Goal: Task Accomplishment & Management: Manage account settings

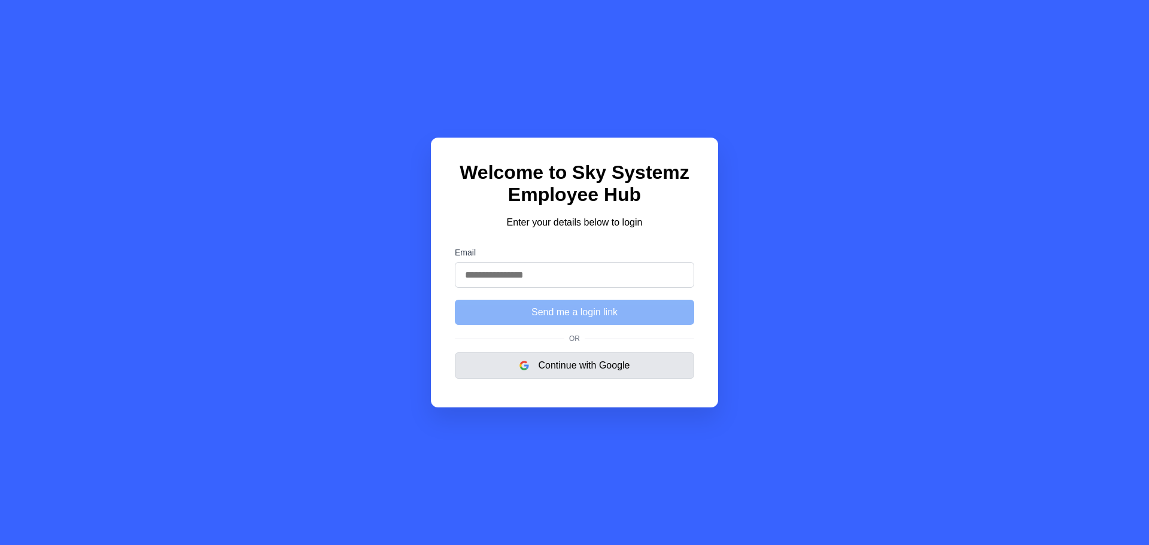
click at [575, 372] on button "Continue with Google" at bounding box center [574, 365] width 239 height 26
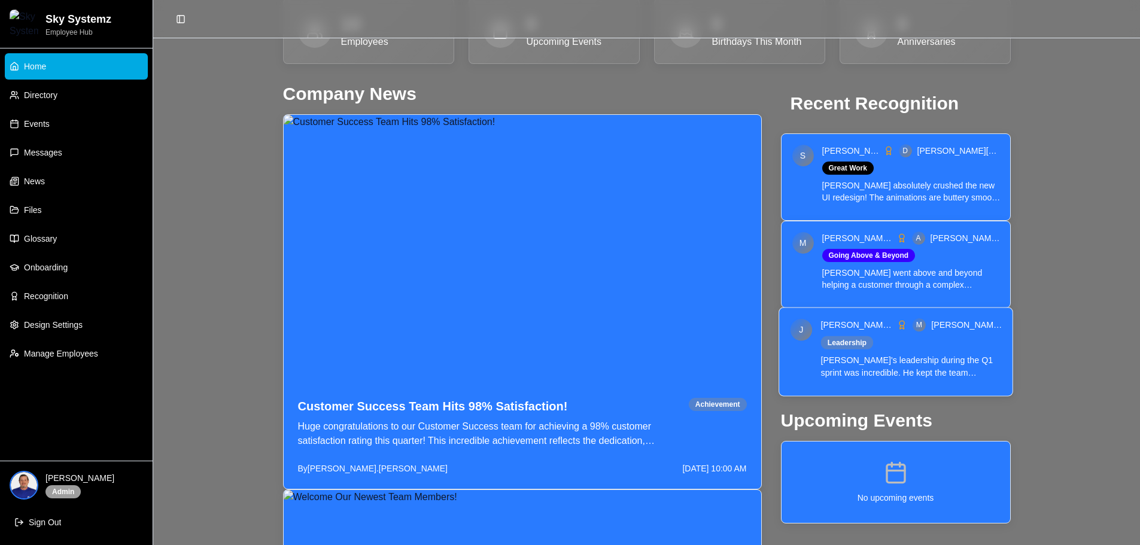
scroll to position [357, 0]
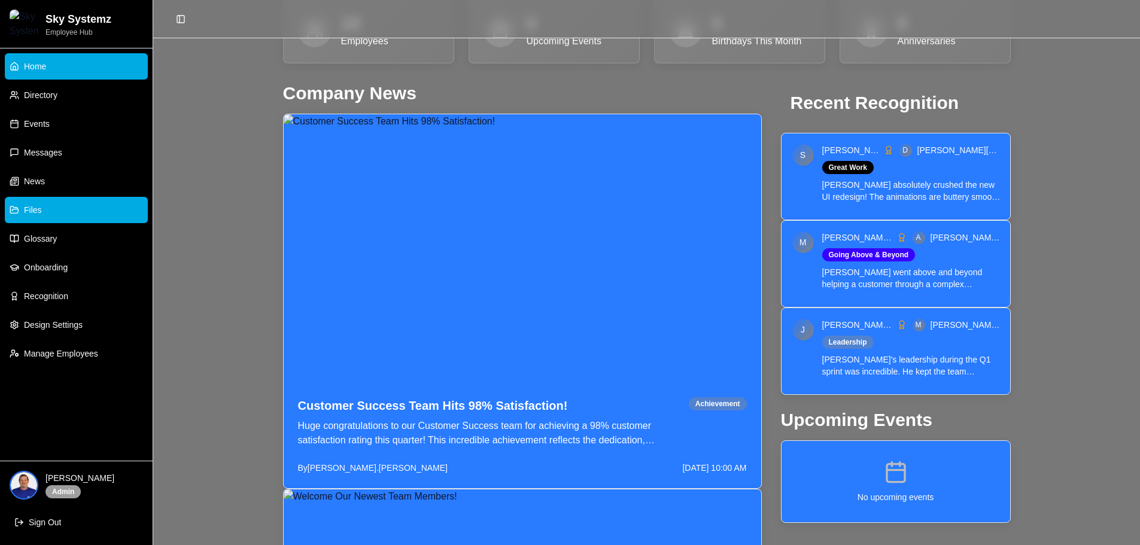
click at [47, 206] on link "Files" at bounding box center [76, 210] width 143 height 26
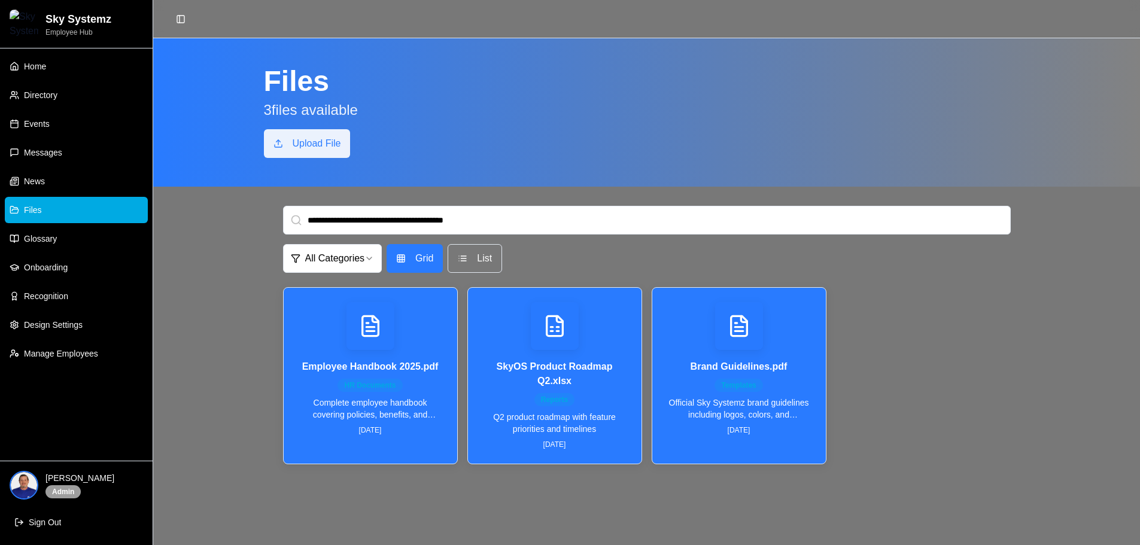
click at [343, 150] on button "Upload File" at bounding box center [307, 143] width 87 height 29
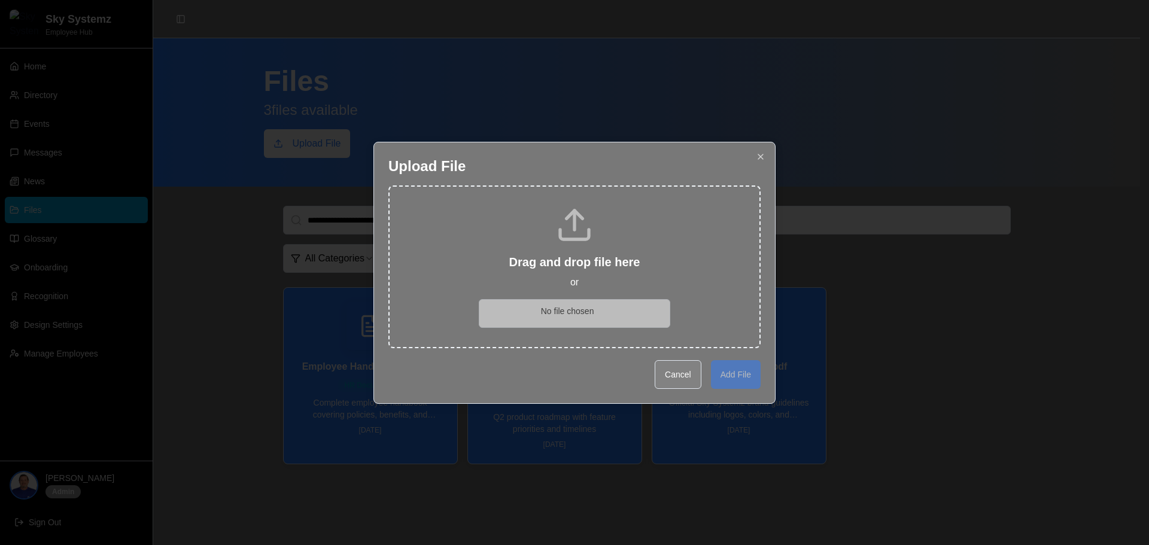
click at [673, 374] on button "Cancel" at bounding box center [678, 374] width 47 height 29
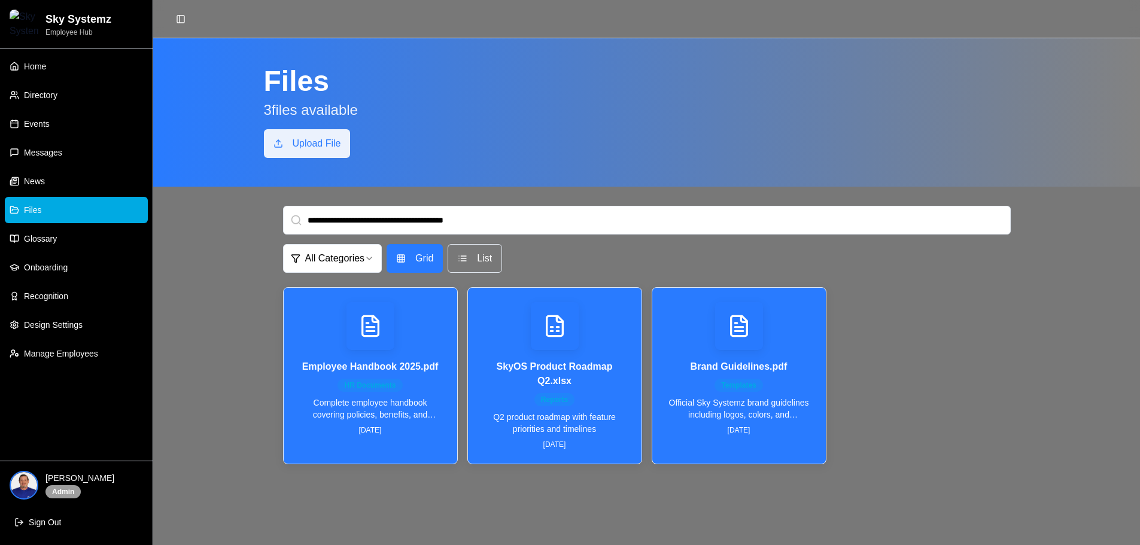
click at [327, 151] on button "Upload File" at bounding box center [307, 143] width 87 height 29
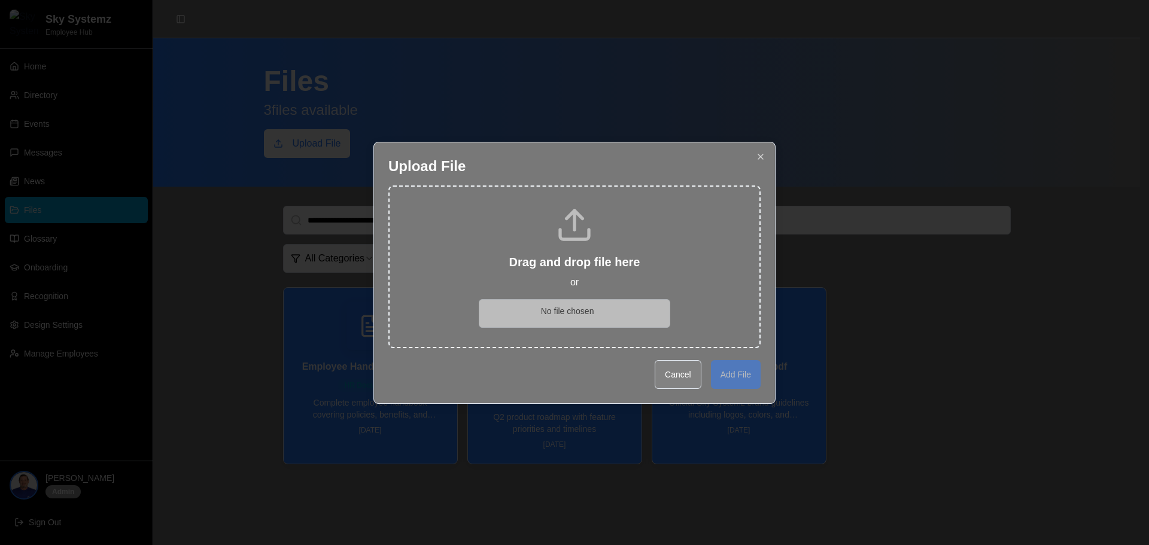
click at [674, 375] on button "Cancel" at bounding box center [678, 374] width 47 height 29
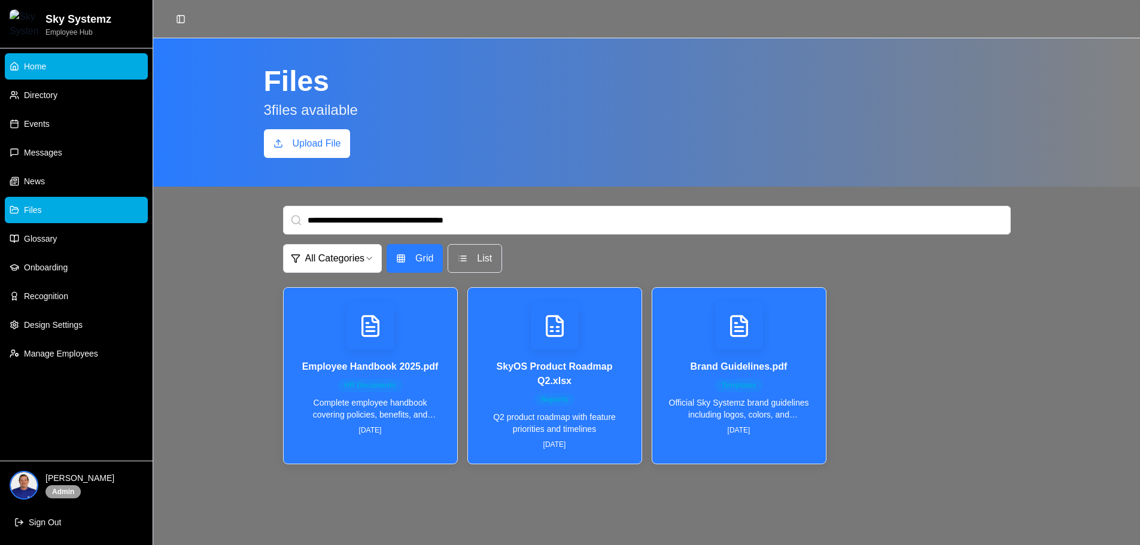
click at [57, 66] on link "Home" at bounding box center [76, 66] width 143 height 26
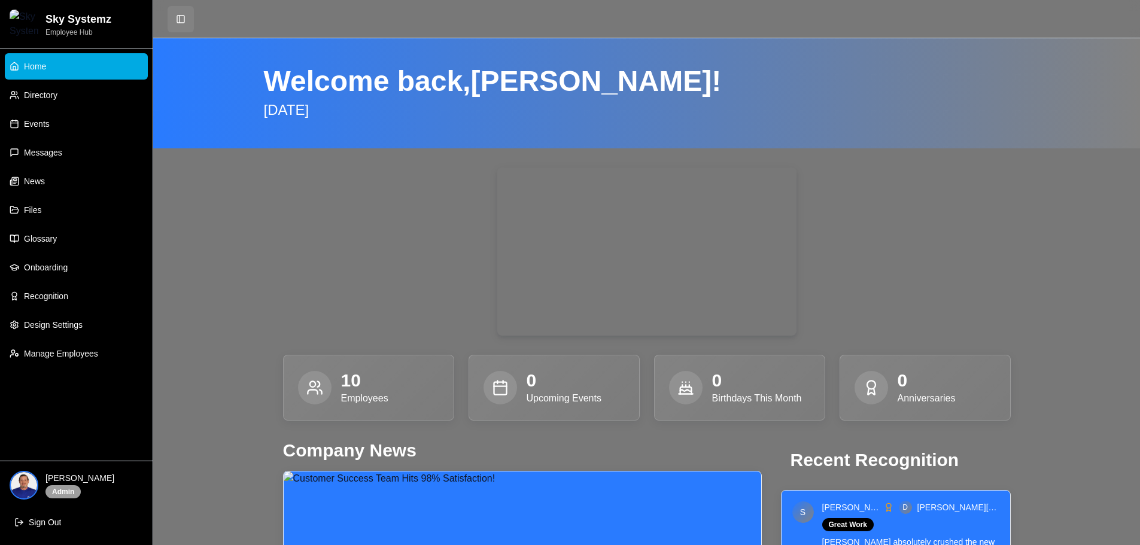
click at [181, 26] on button "Toggle Sidebar" at bounding box center [181, 19] width 26 height 26
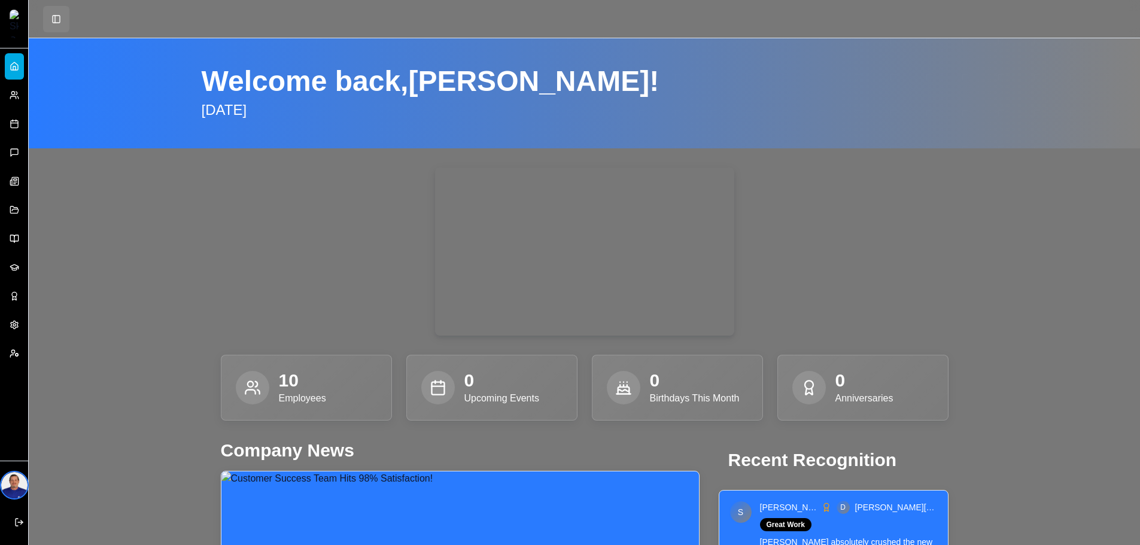
click at [55, 21] on button "Toggle Sidebar" at bounding box center [56, 19] width 26 height 26
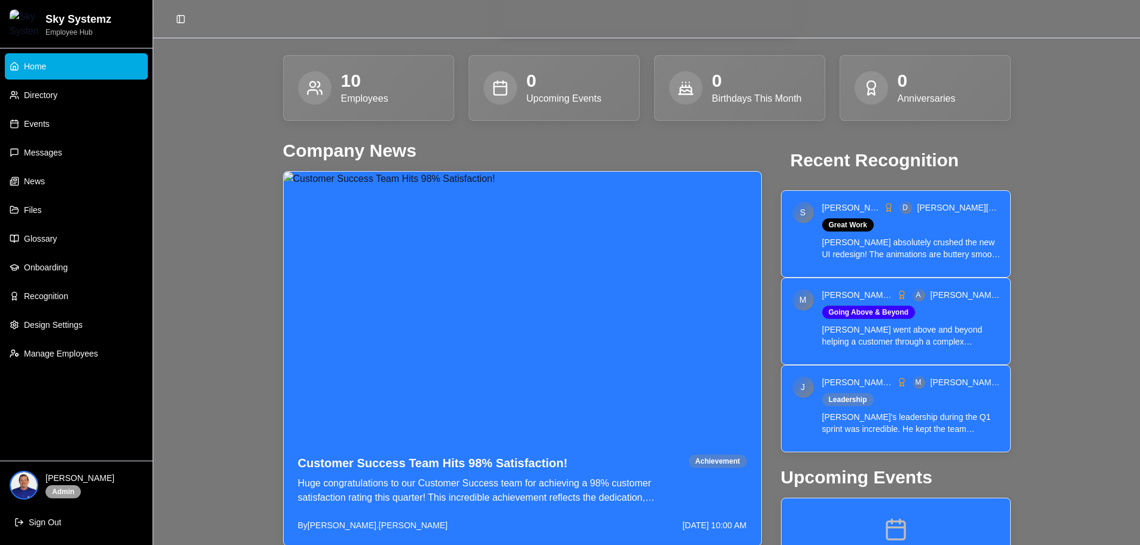
scroll to position [299, 0]
click at [967, 241] on p "[PERSON_NAME] absolutely crushed the new UI redesign! The animations are butter…" at bounding box center [911, 249] width 182 height 25
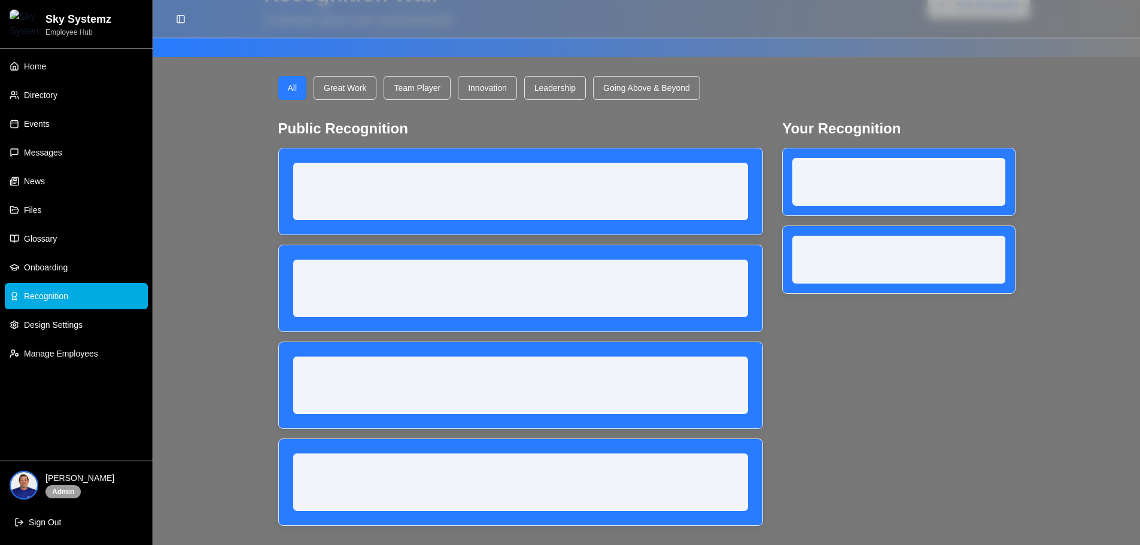
scroll to position [38, 0]
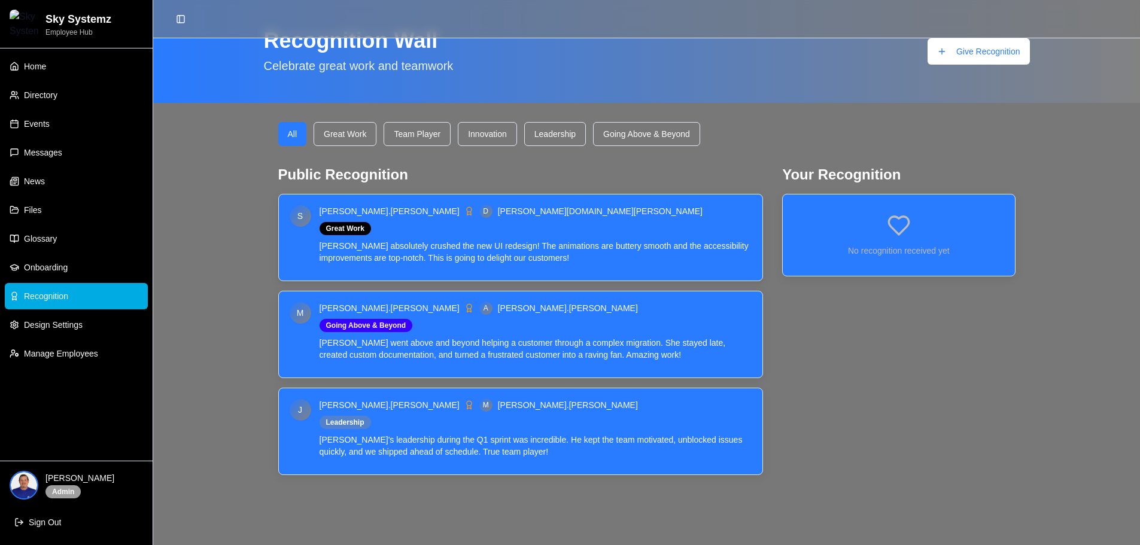
click at [480, 236] on div "sarah.chen D david.kim Great Work David absolutely crushed the new UI redesign!…" at bounding box center [537, 234] width 434 height 60
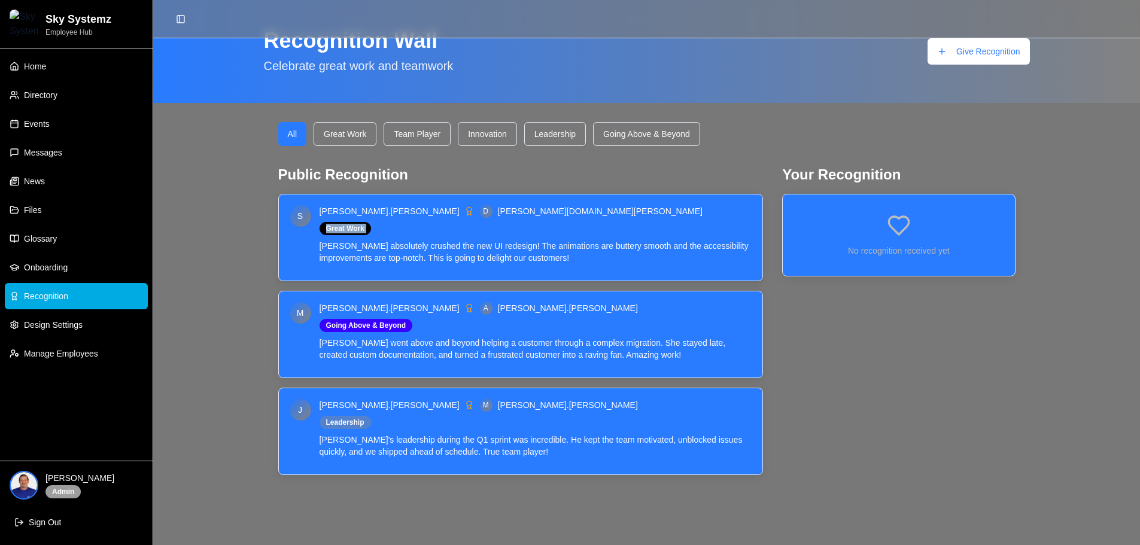
click at [480, 236] on div "sarah.chen D david.kim Great Work David absolutely crushed the new UI redesign!…" at bounding box center [537, 234] width 434 height 60
click at [442, 264] on div "S sarah.chen D david.kim Great Work David absolutely crushed the new UI redesig…" at bounding box center [521, 237] width 484 height 86
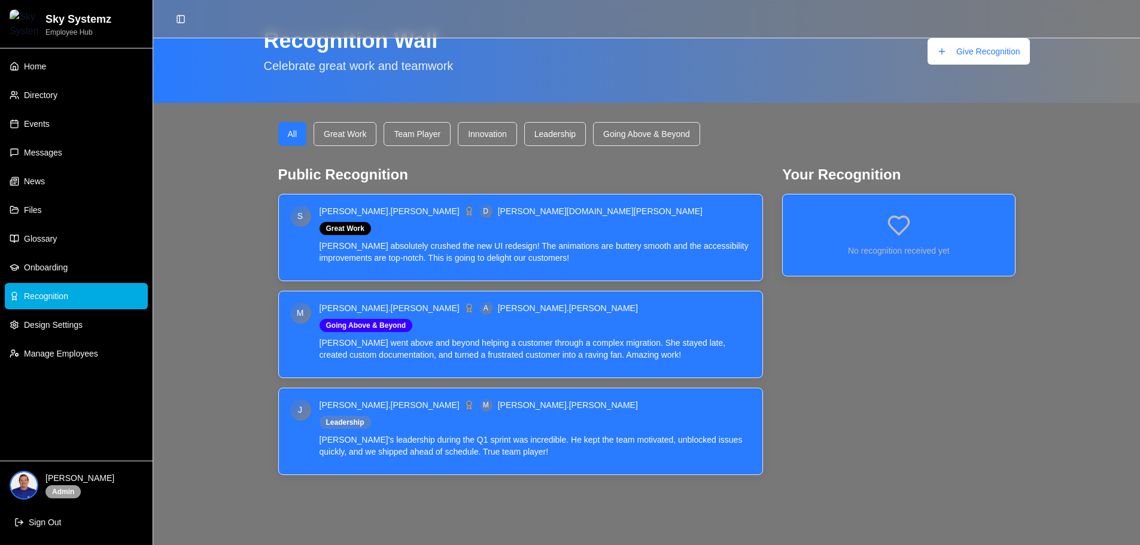
click at [448, 224] on div "sarah.chen D david.kim Great Work David absolutely crushed the new UI redesign!…" at bounding box center [537, 234] width 434 height 60
click at [444, 211] on div "sarah.chen D david.kim" at bounding box center [537, 211] width 434 height 14
click at [297, 238] on div "S sarah.chen D david.kim Great Work David absolutely crushed the new UI redesig…" at bounding box center [520, 234] width 465 height 60
click at [354, 273] on div "S sarah.chen D david.kim Great Work David absolutely crushed the new UI redesig…" at bounding box center [521, 237] width 484 height 86
click at [59, 211] on link "Files" at bounding box center [76, 210] width 143 height 26
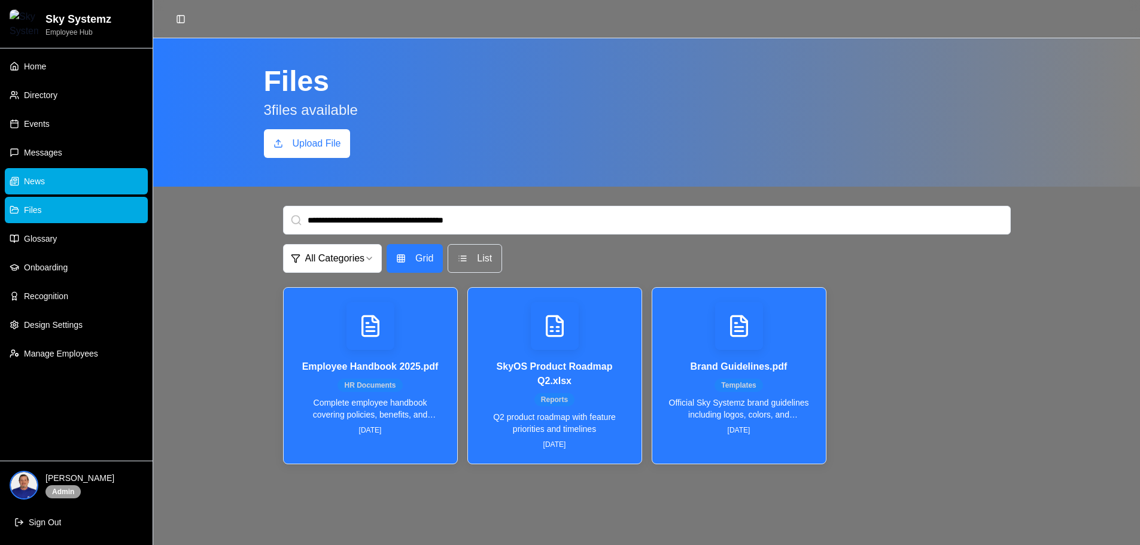
click at [41, 183] on span "News" at bounding box center [34, 181] width 21 height 12
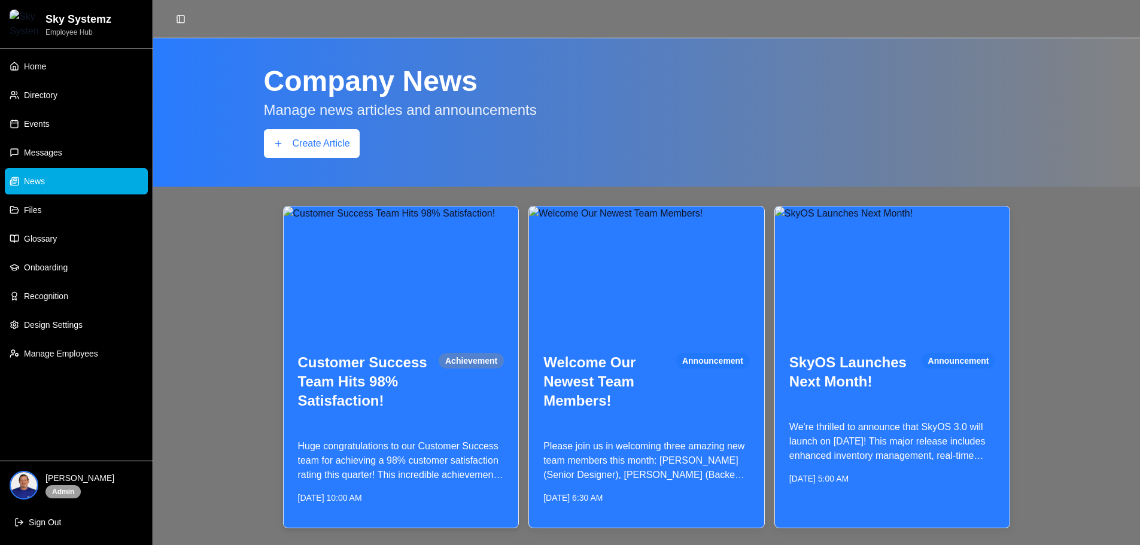
click at [458, 446] on p "Huge congratulations to our Customer Success team for achieving a 98% customer …" at bounding box center [401, 460] width 206 height 43
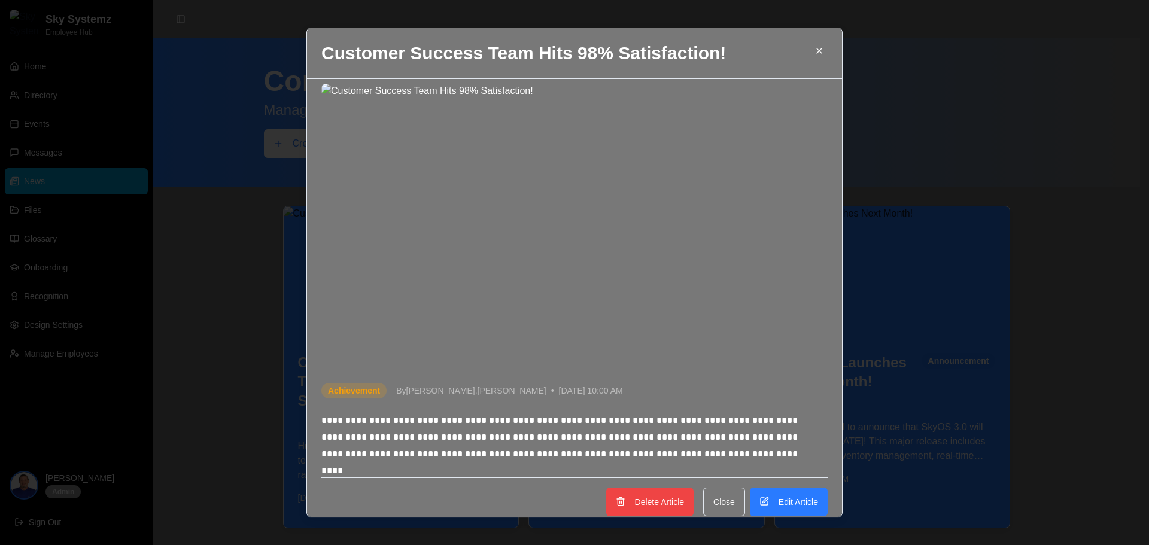
scroll to position [27, 0]
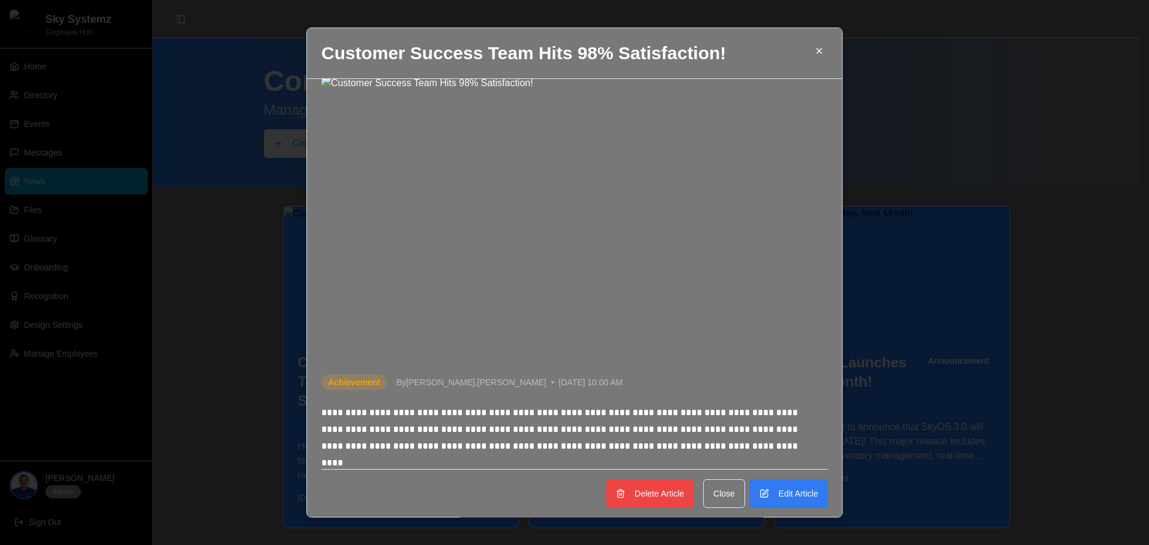
click at [766, 479] on button "Edit Article" at bounding box center [789, 493] width 78 height 29
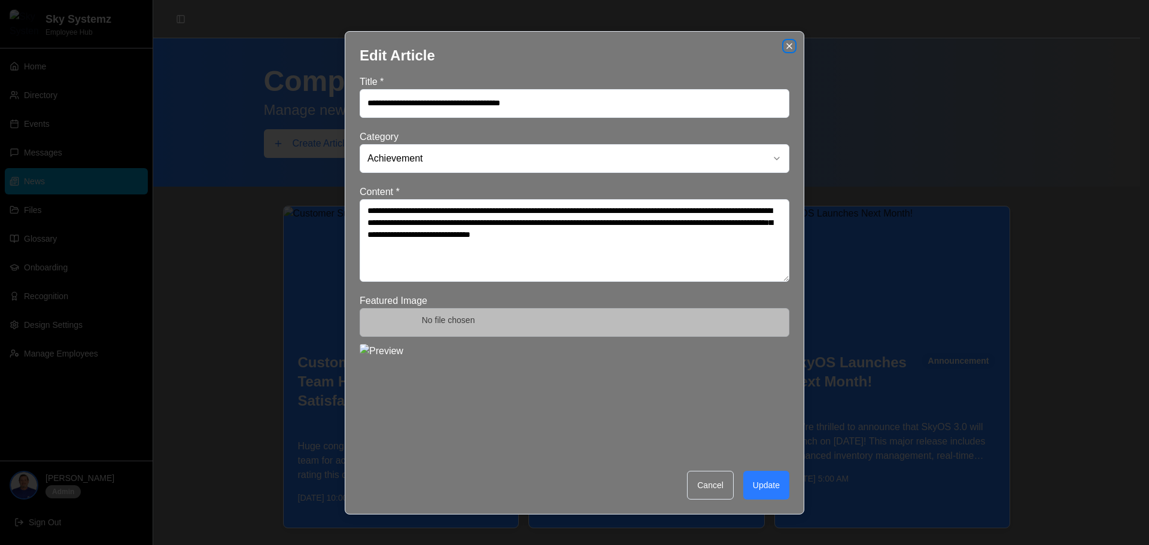
click at [790, 46] on icon "button" at bounding box center [789, 46] width 5 height 5
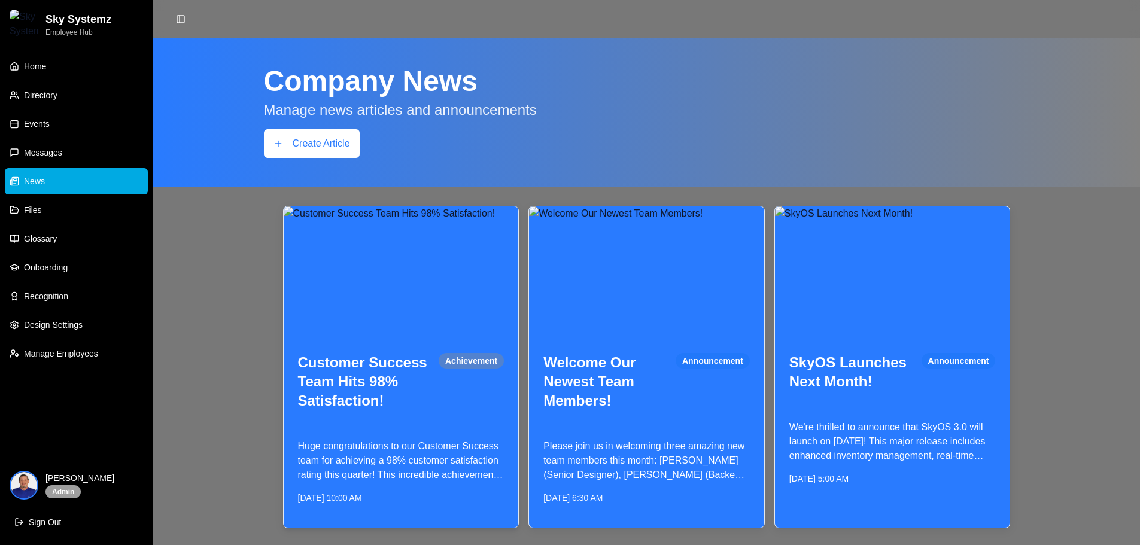
click at [416, 410] on div "Customer Success Team Hits 98% Satisfaction! Achievement" at bounding box center [401, 382] width 235 height 86
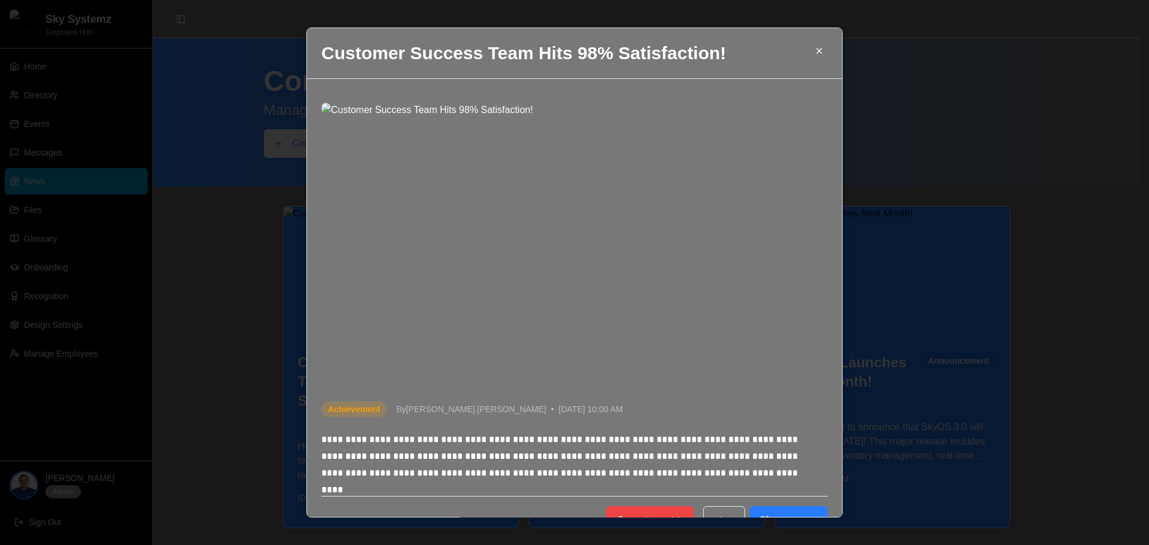
click at [421, 405] on span "By sarah.chen" at bounding box center [471, 409] width 150 height 12
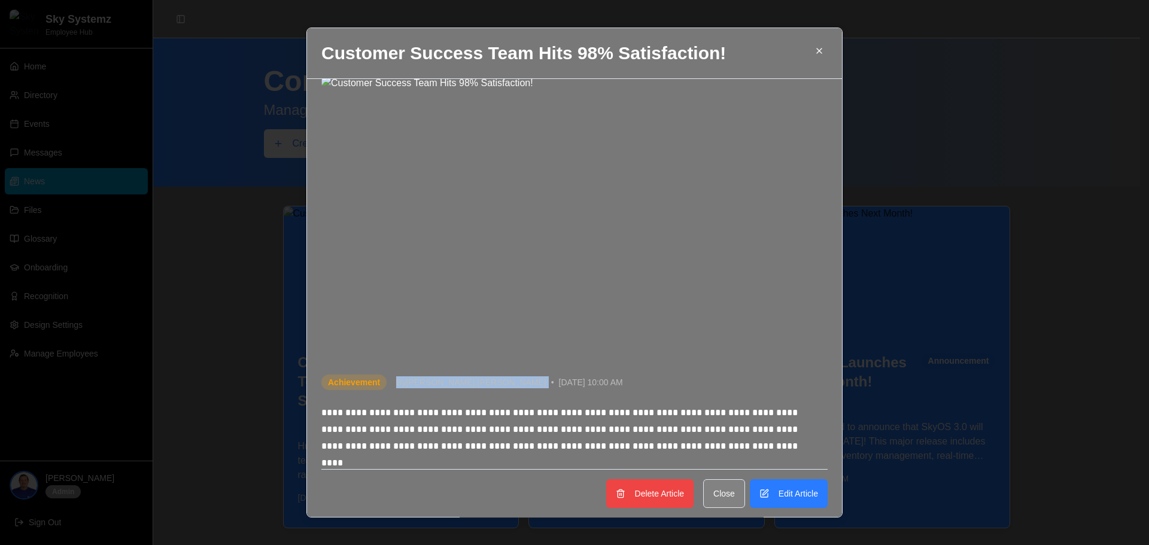
click at [715, 487] on button "Close" at bounding box center [724, 493] width 42 height 29
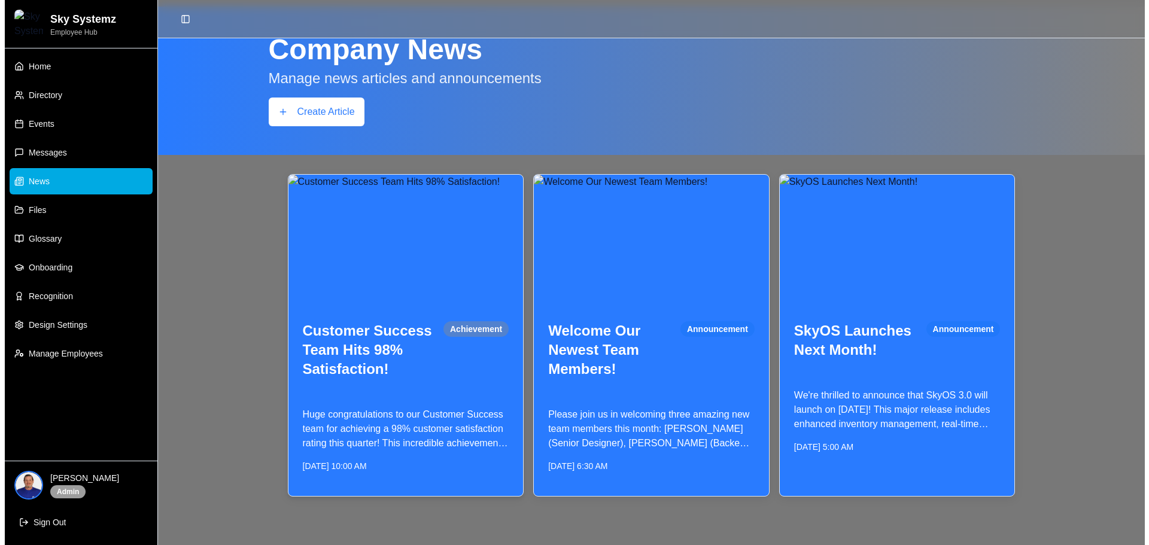
scroll to position [0, 0]
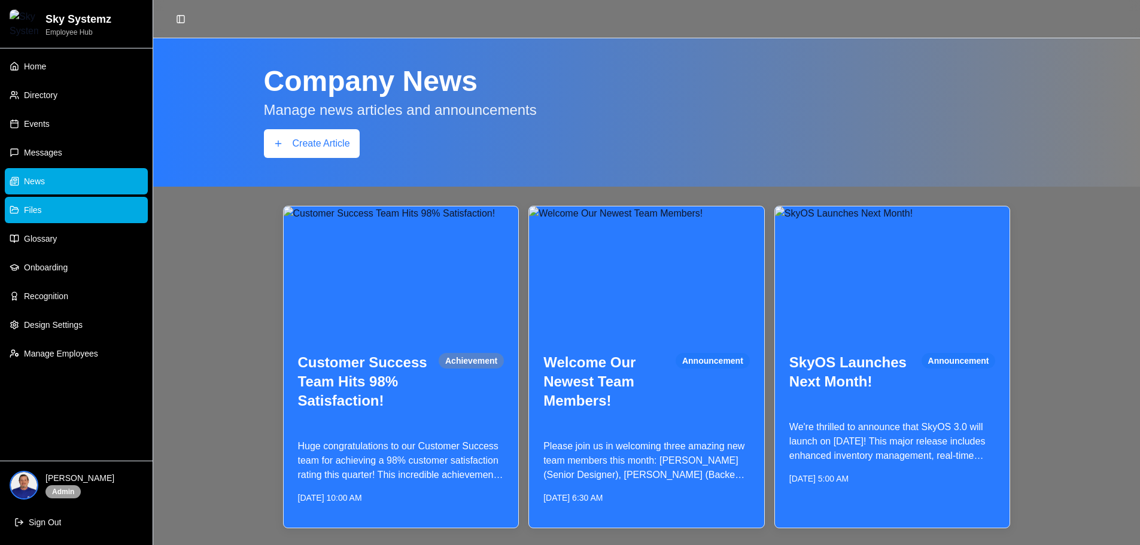
click at [53, 203] on link "Files" at bounding box center [76, 210] width 143 height 26
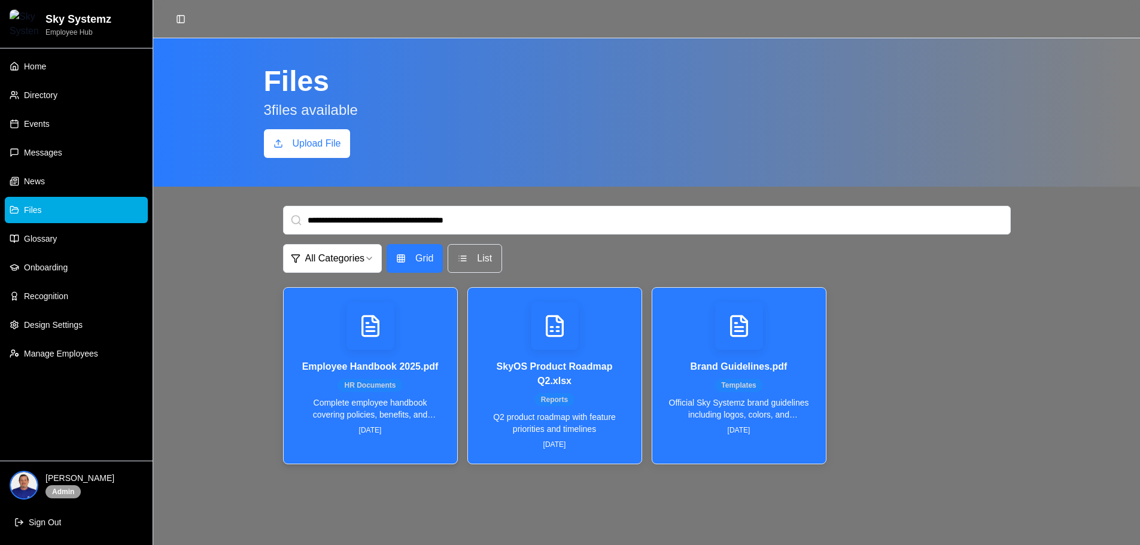
click at [433, 446] on div "Employee Handbook 2025.pdf HR Documents Complete employee handbook covering pol…" at bounding box center [371, 369] width 174 height 162
click at [431, 260] on span "Grid" at bounding box center [424, 258] width 18 height 14
click at [477, 260] on span "List" at bounding box center [484, 258] width 15 height 14
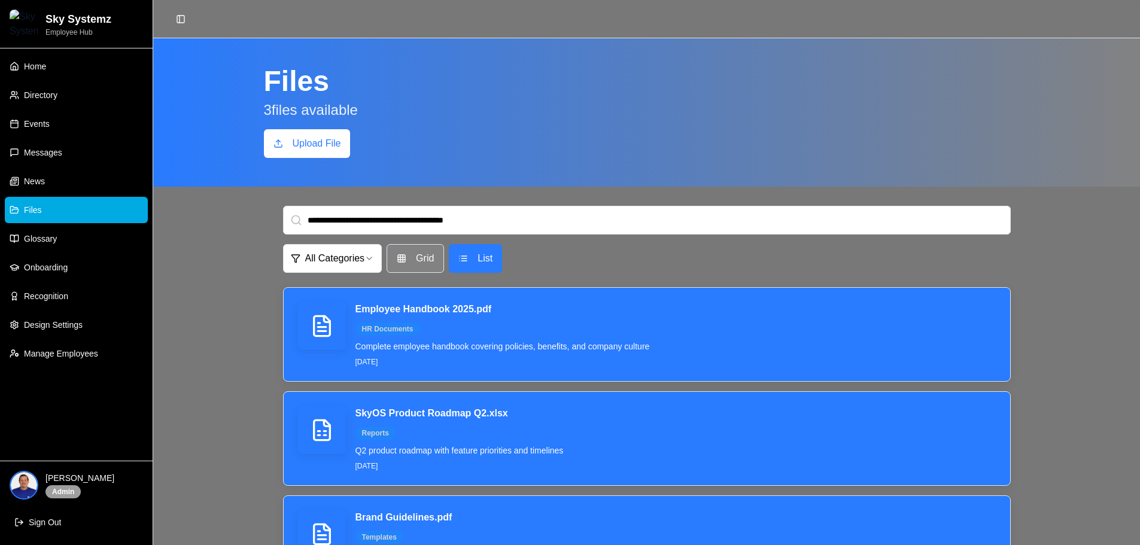
click at [431, 258] on span "Grid" at bounding box center [425, 258] width 18 height 14
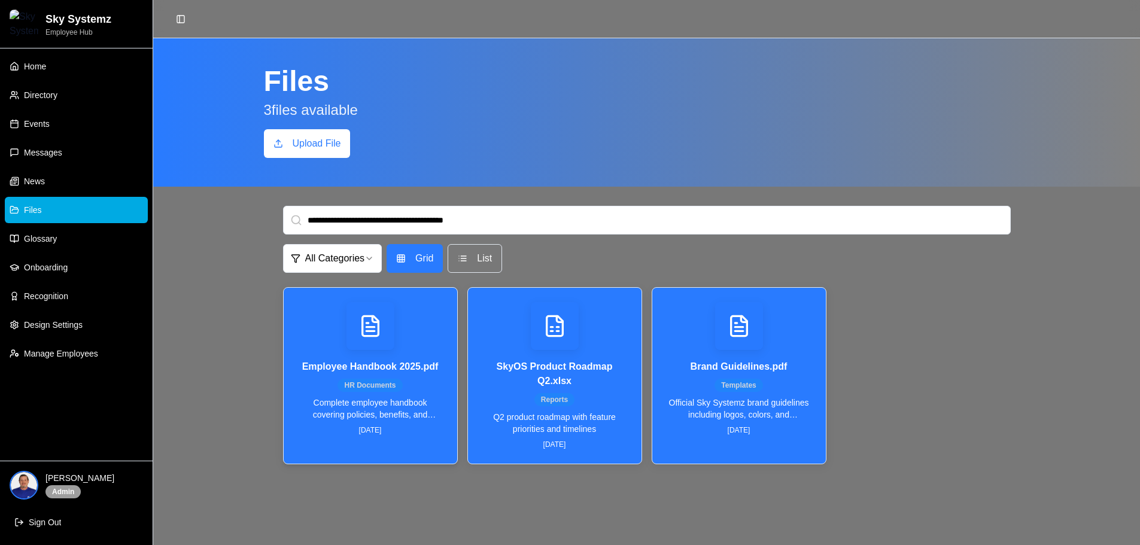
click at [433, 345] on div at bounding box center [370, 326] width 145 height 48
click at [524, 366] on p "SkyOS Product Roadmap Q2.xlsx" at bounding box center [554, 374] width 145 height 29
drag, startPoint x: 528, startPoint y: 482, endPoint x: 632, endPoint y: 435, distance: 114.3
click at [683, 375] on div "Brand Guidelines.pdf Templates" at bounding box center [739, 376] width 145 height 32
click at [59, 71] on link "Home" at bounding box center [76, 66] width 143 height 26
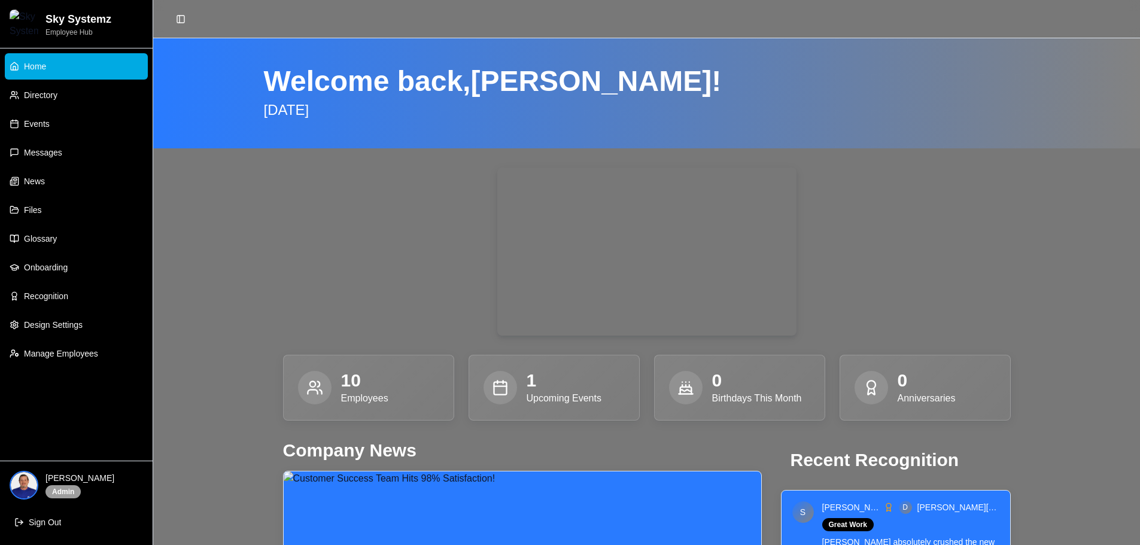
click at [57, 96] on span "Directory" at bounding box center [41, 95] width 34 height 12
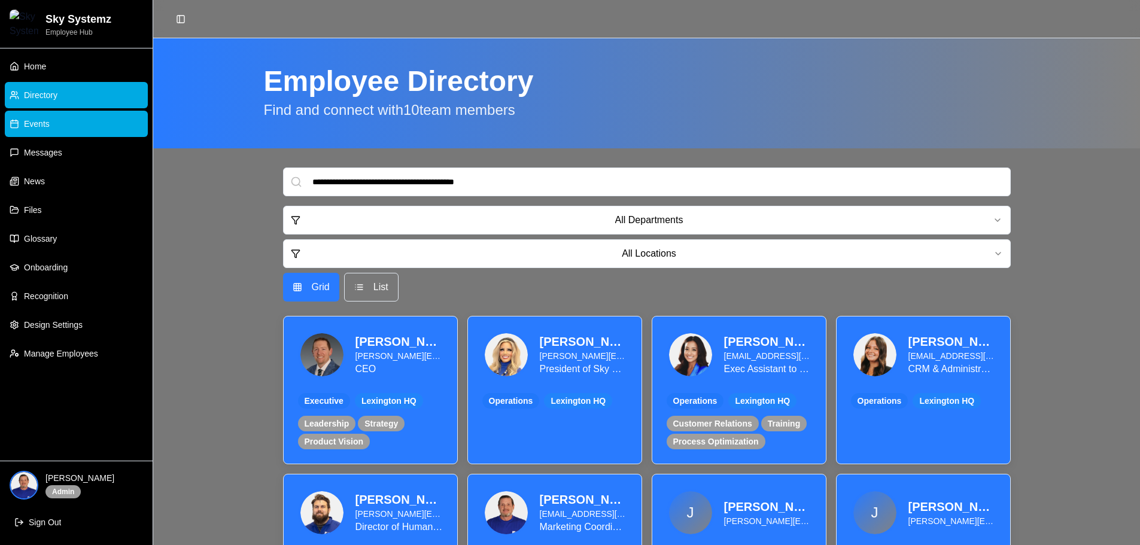
click at [56, 120] on link "Events" at bounding box center [76, 124] width 143 height 26
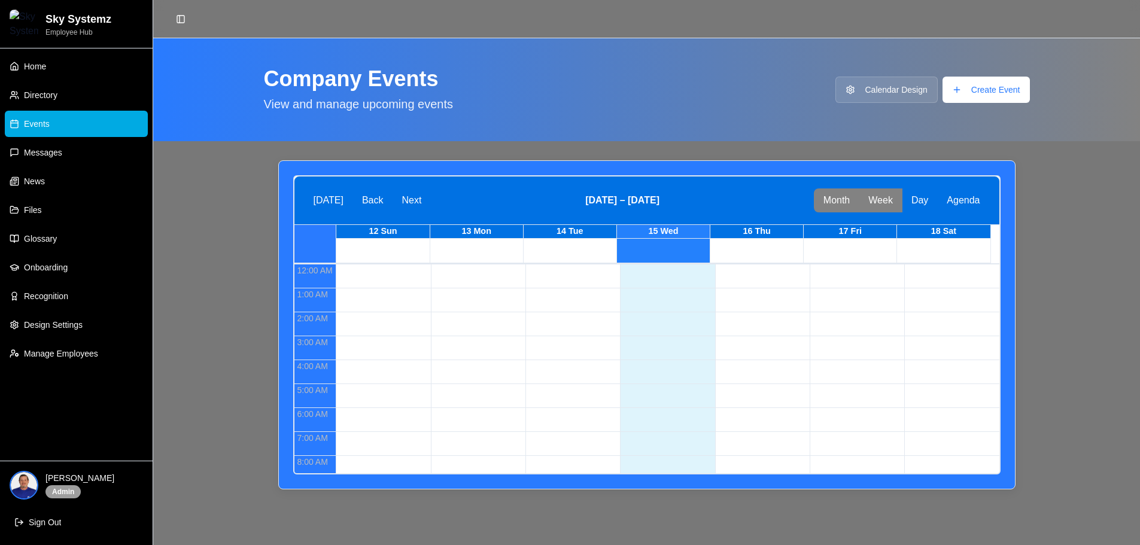
click at [841, 207] on button "Month" at bounding box center [836, 200] width 45 height 24
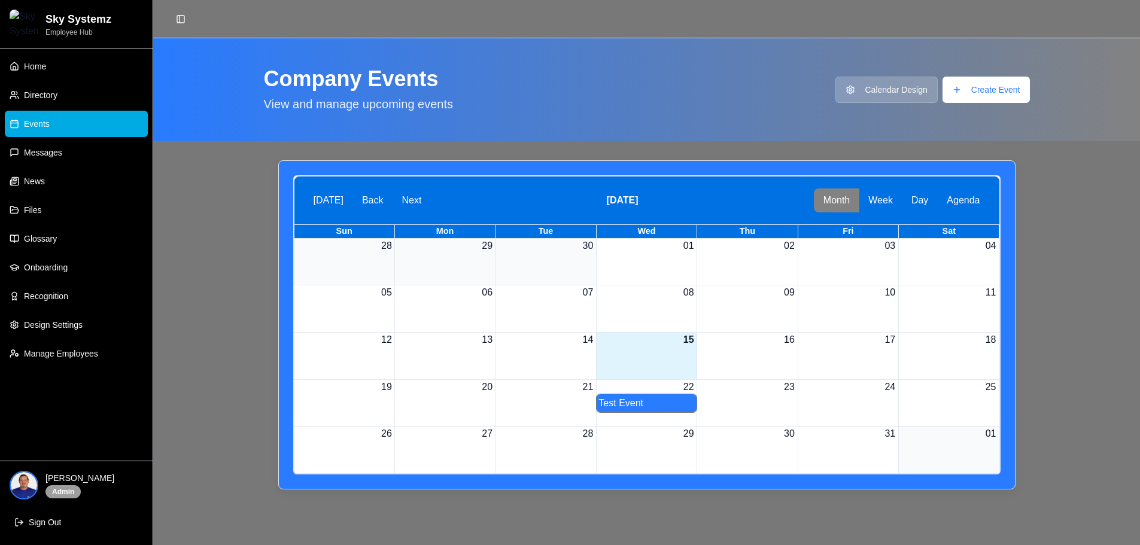
click at [887, 85] on button "Calendar Design" at bounding box center [886, 90] width 102 height 26
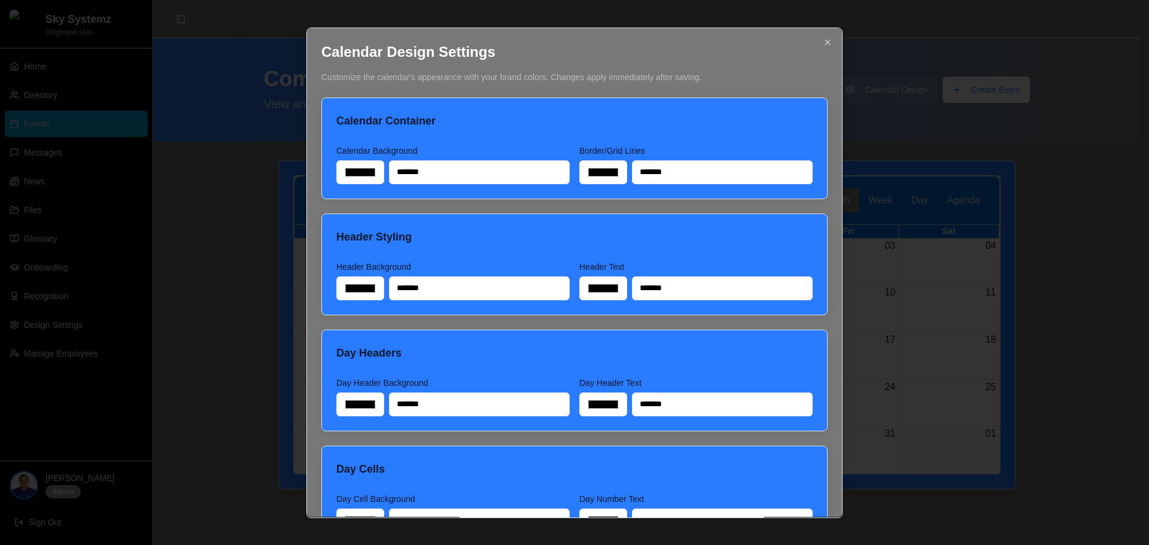
type input "*******"
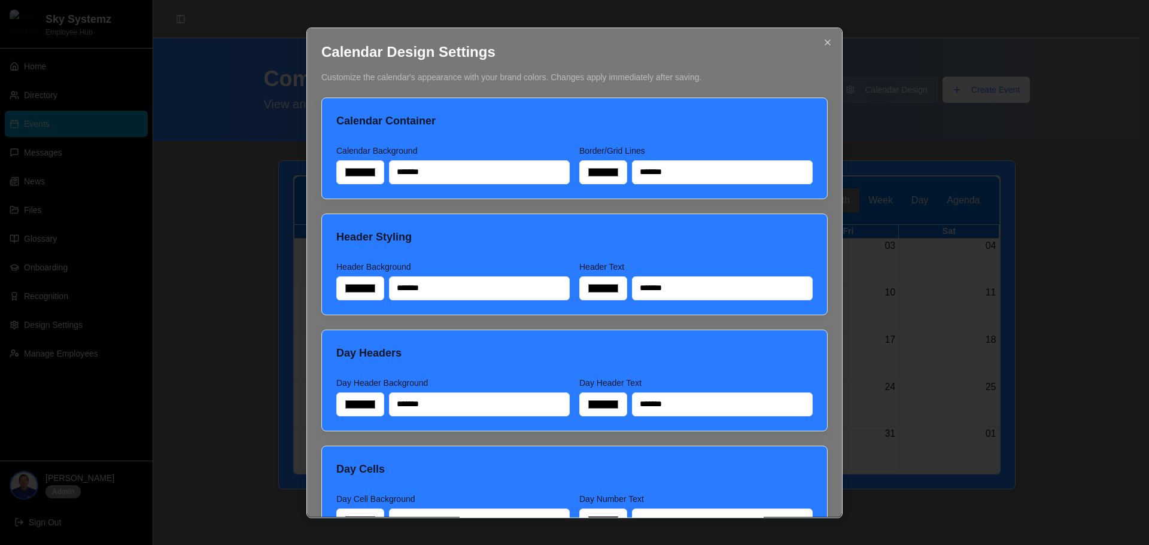
type input "*******"
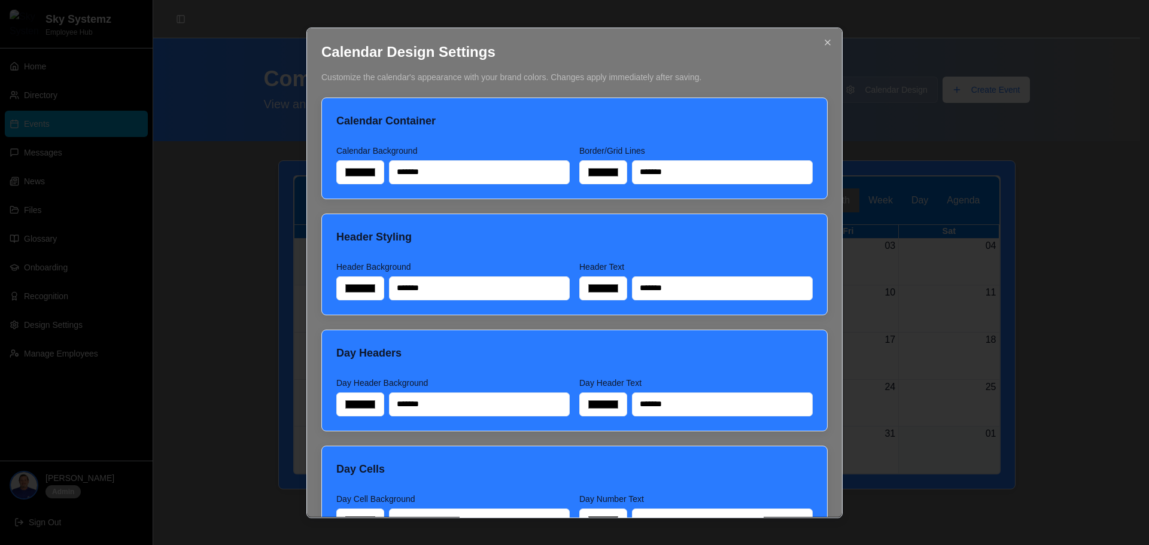
type input "*******"
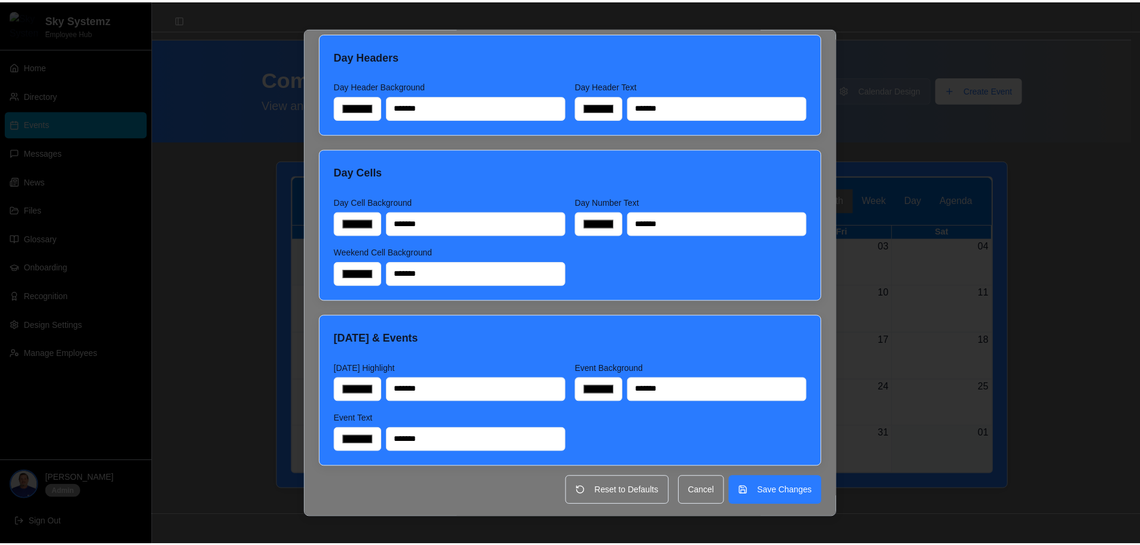
scroll to position [299, 0]
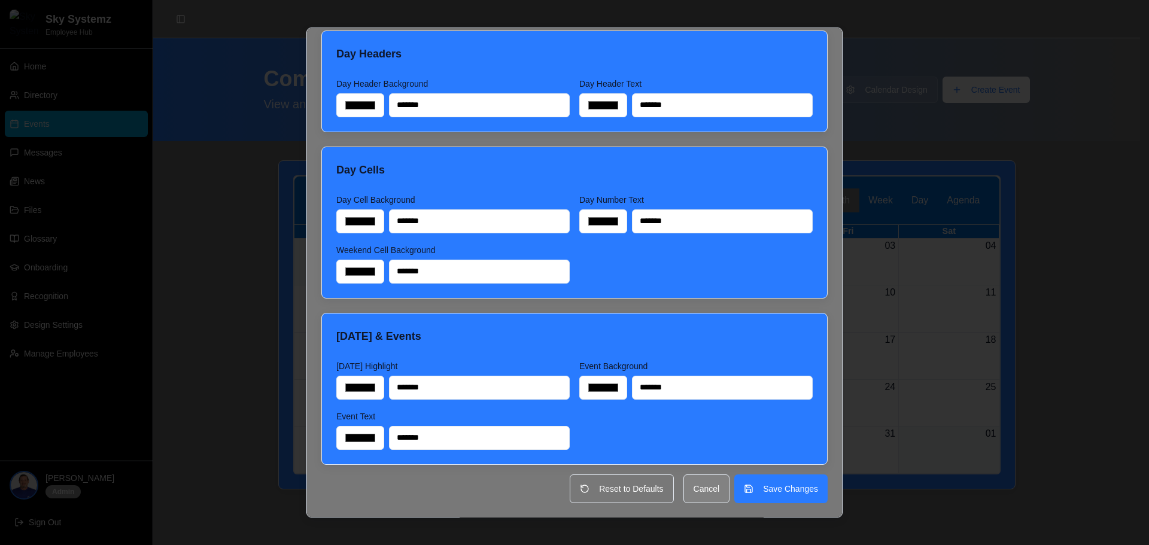
click at [691, 481] on button "Cancel" at bounding box center [706, 489] width 47 height 29
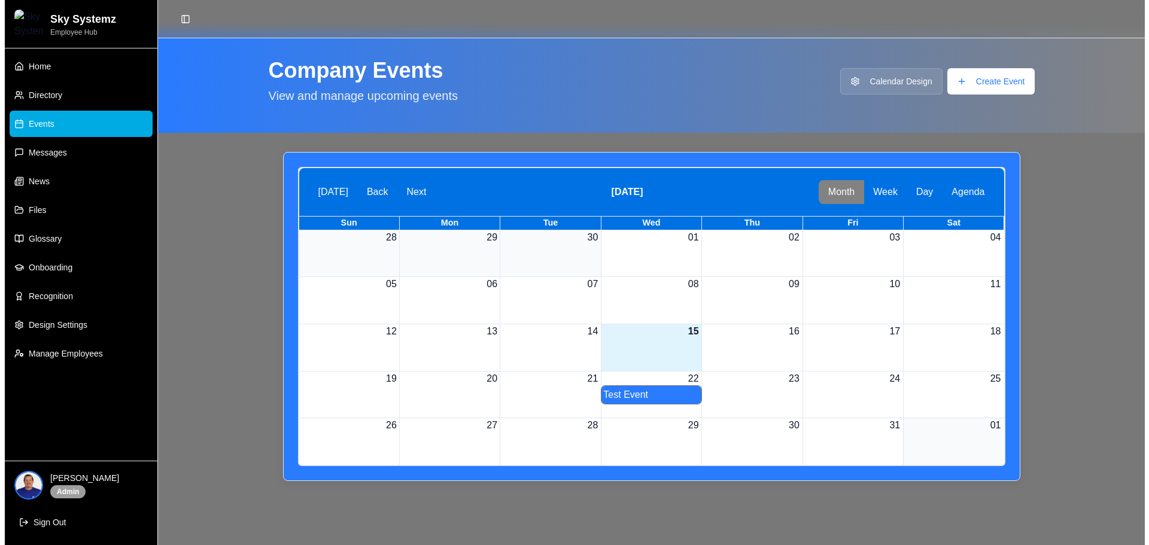
scroll to position [9, 0]
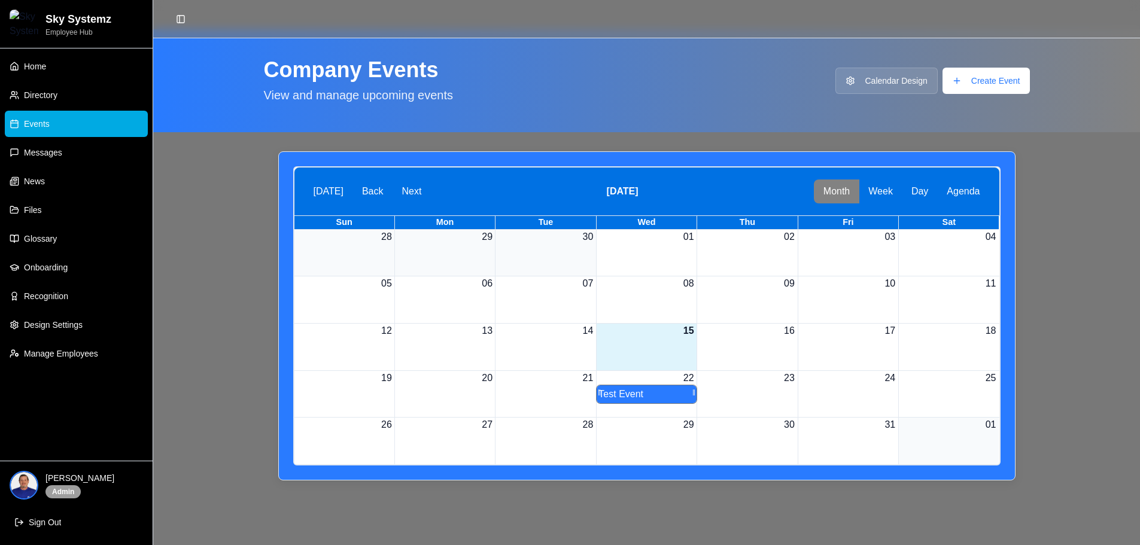
click at [641, 400] on div "Test Event" at bounding box center [646, 394] width 96 height 14
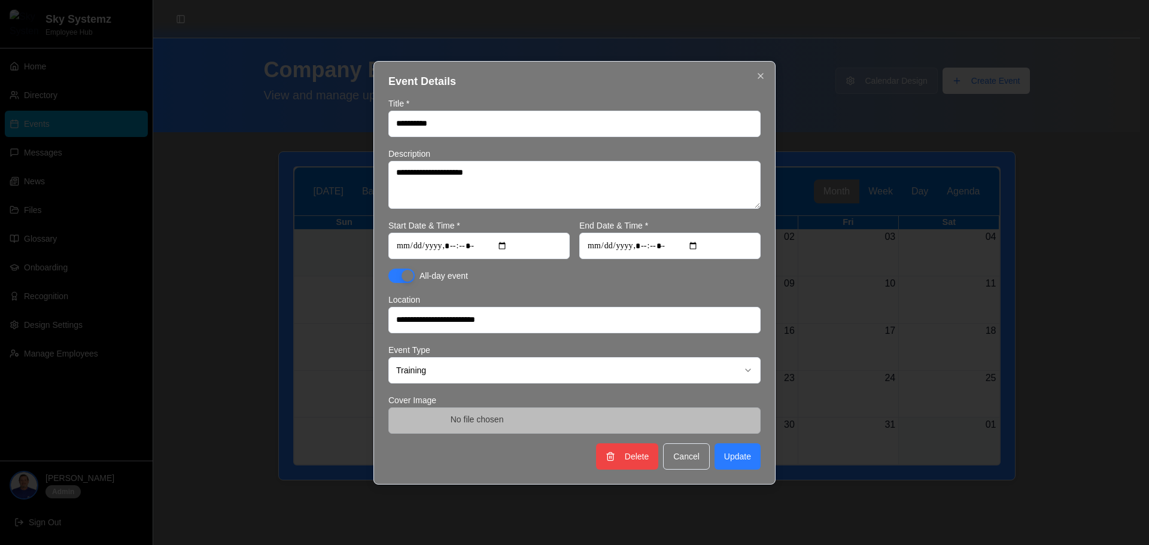
click at [478, 420] on input "Cover Image" at bounding box center [574, 420] width 372 height 26
click at [693, 455] on button "Cancel" at bounding box center [686, 456] width 47 height 26
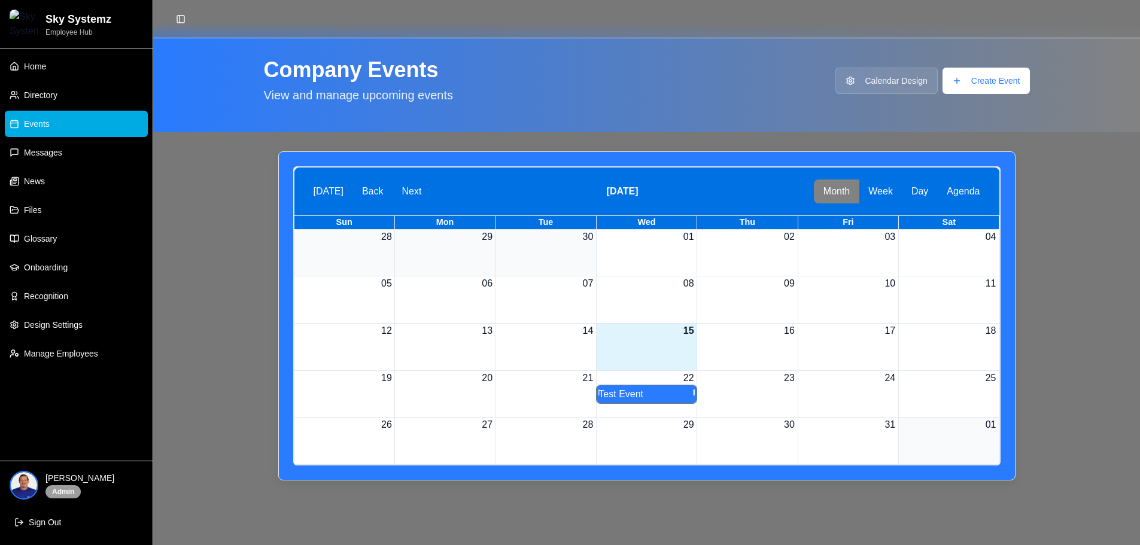
click at [624, 390] on div "Test Event" at bounding box center [646, 394] width 96 height 14
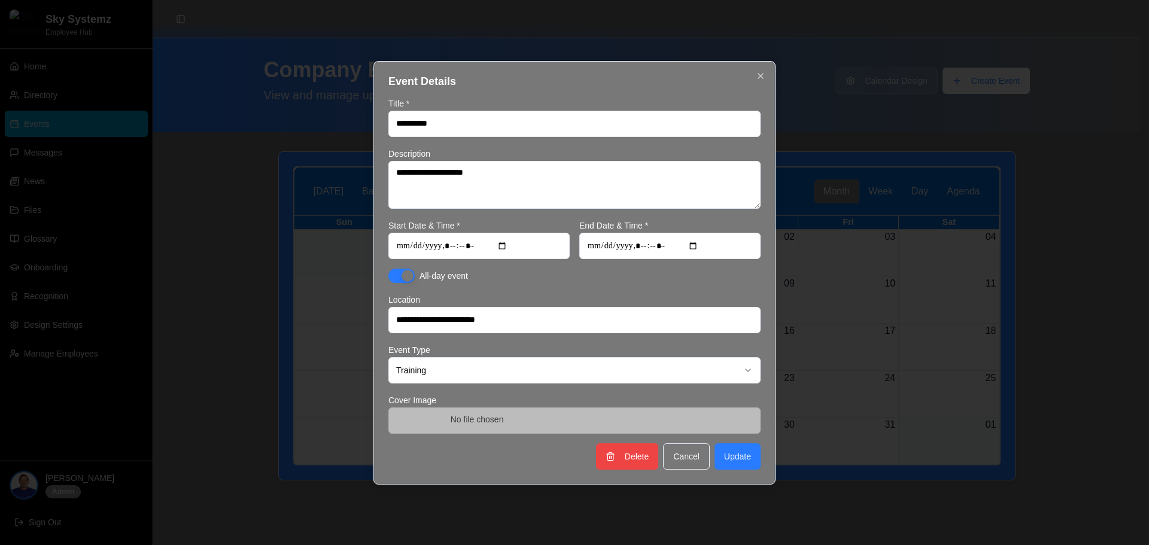
click at [564, 419] on input "Cover Image" at bounding box center [574, 420] width 372 height 26
type input "**********"
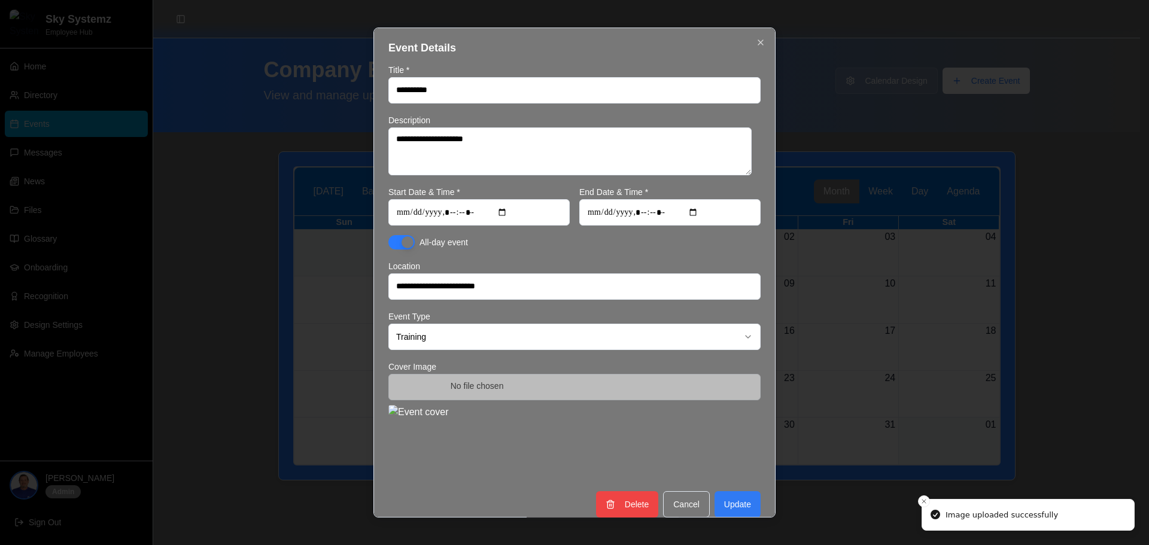
click at [725, 500] on button "Update" at bounding box center [737, 504] width 46 height 26
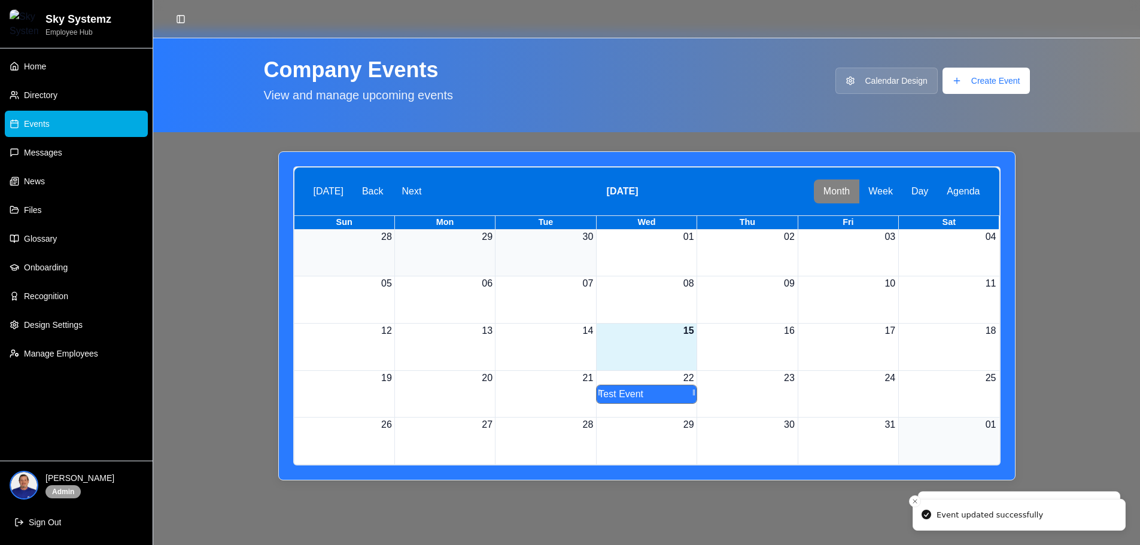
click at [650, 396] on div "Test Event" at bounding box center [646, 394] width 96 height 14
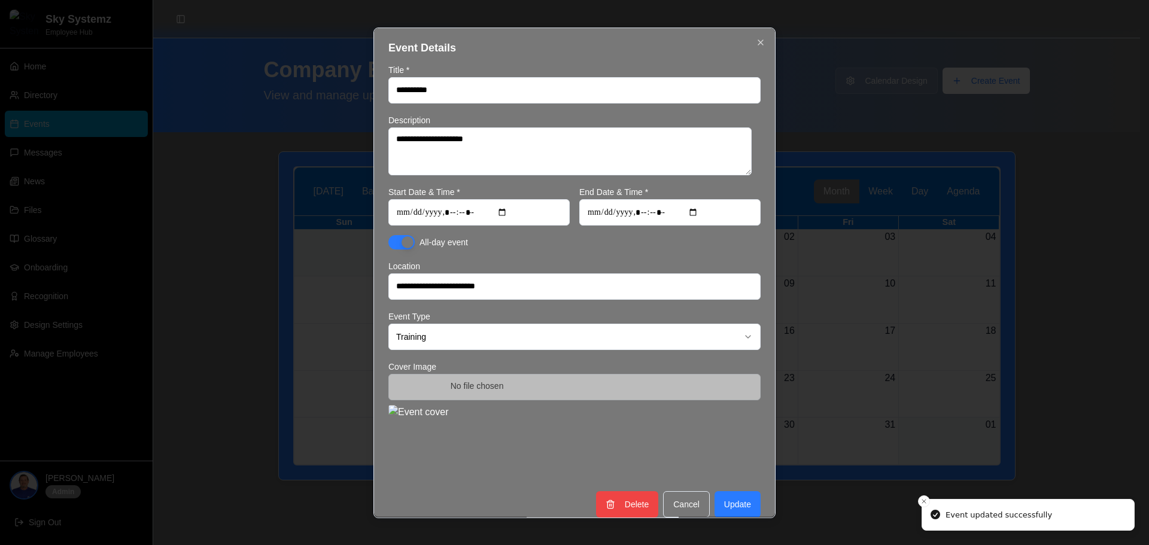
click at [644, 441] on img at bounding box center [574, 443] width 372 height 77
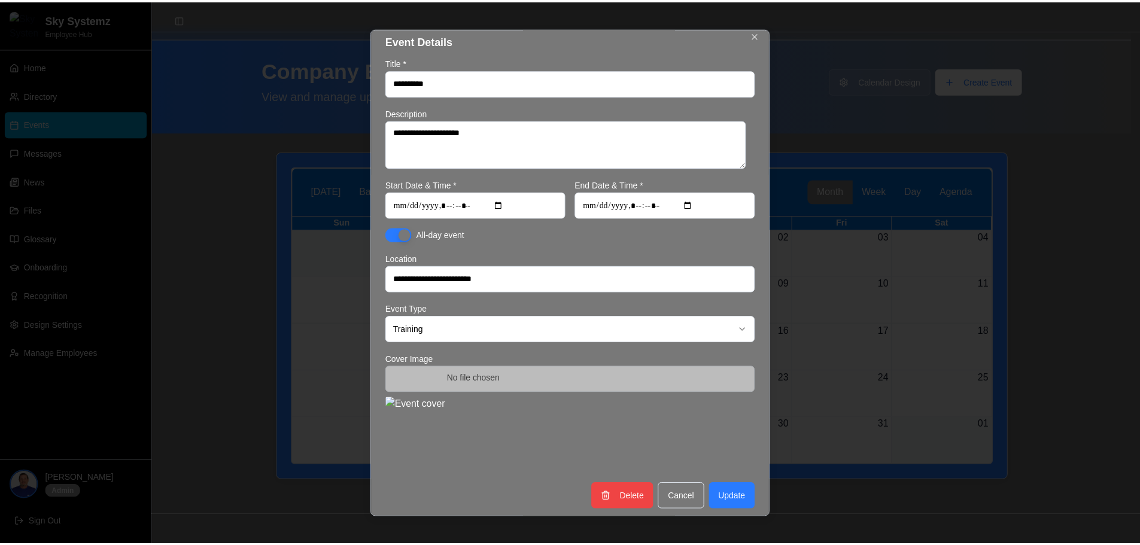
scroll to position [14, 0]
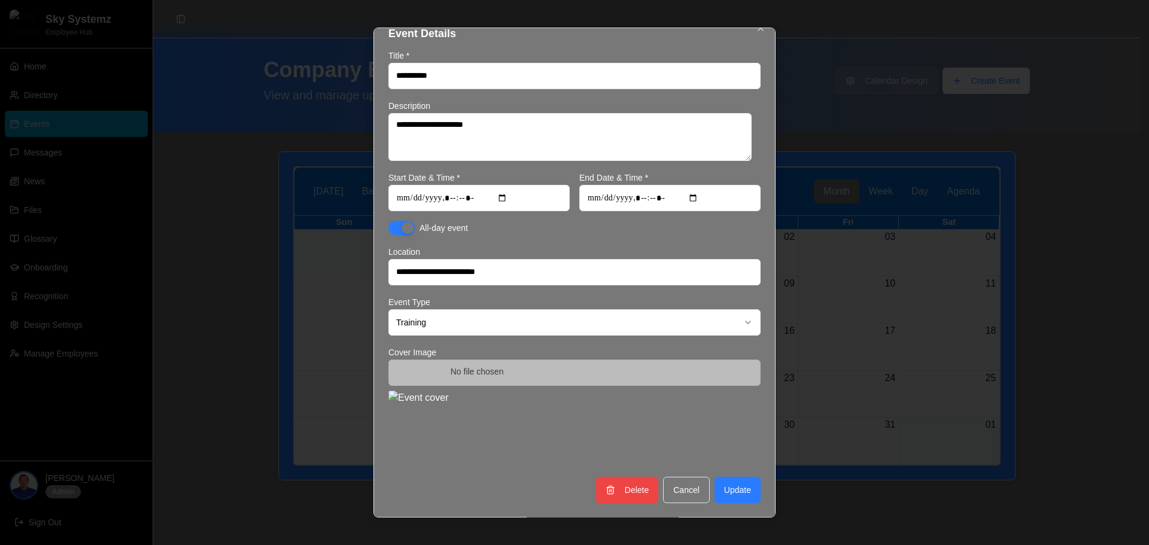
click at [503, 387] on div "Cover Image" at bounding box center [574, 406] width 372 height 122
click at [513, 412] on img at bounding box center [574, 429] width 372 height 77
click at [616, 486] on button "Delete" at bounding box center [627, 490] width 62 height 26
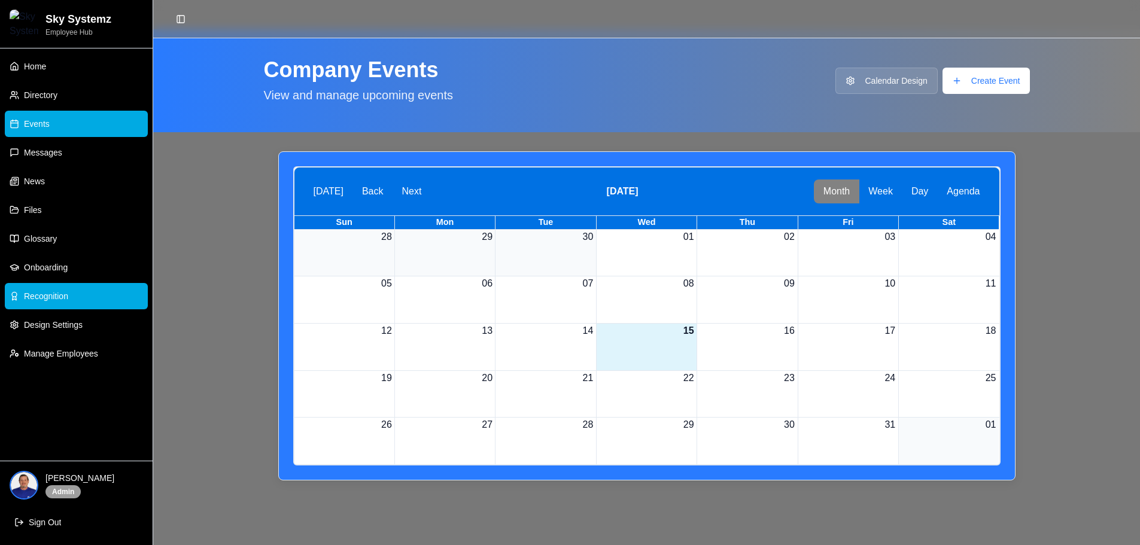
click at [65, 288] on link "Recognition" at bounding box center [76, 296] width 143 height 26
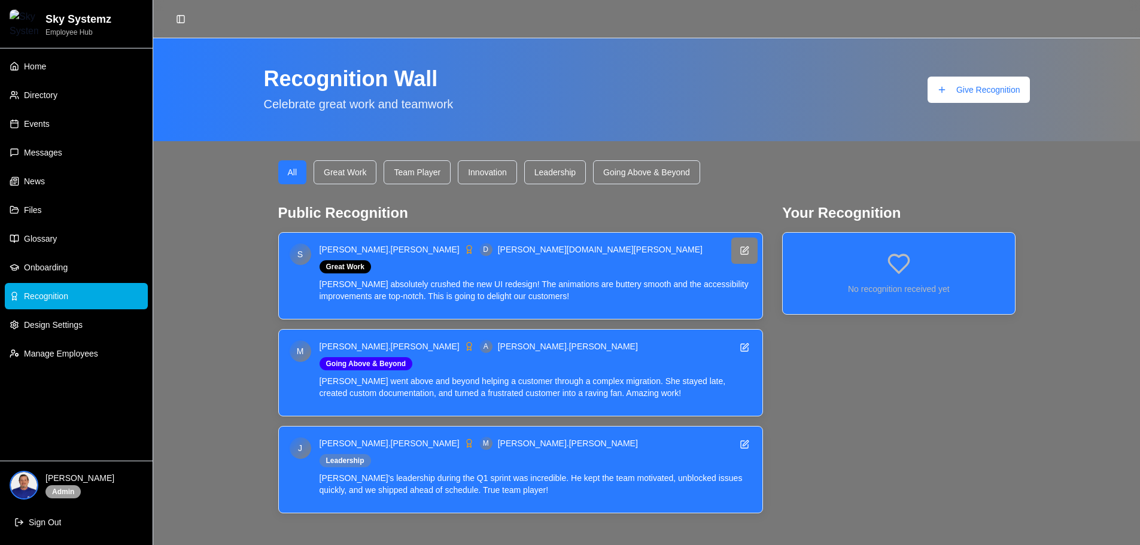
click at [746, 249] on button at bounding box center [744, 251] width 26 height 26
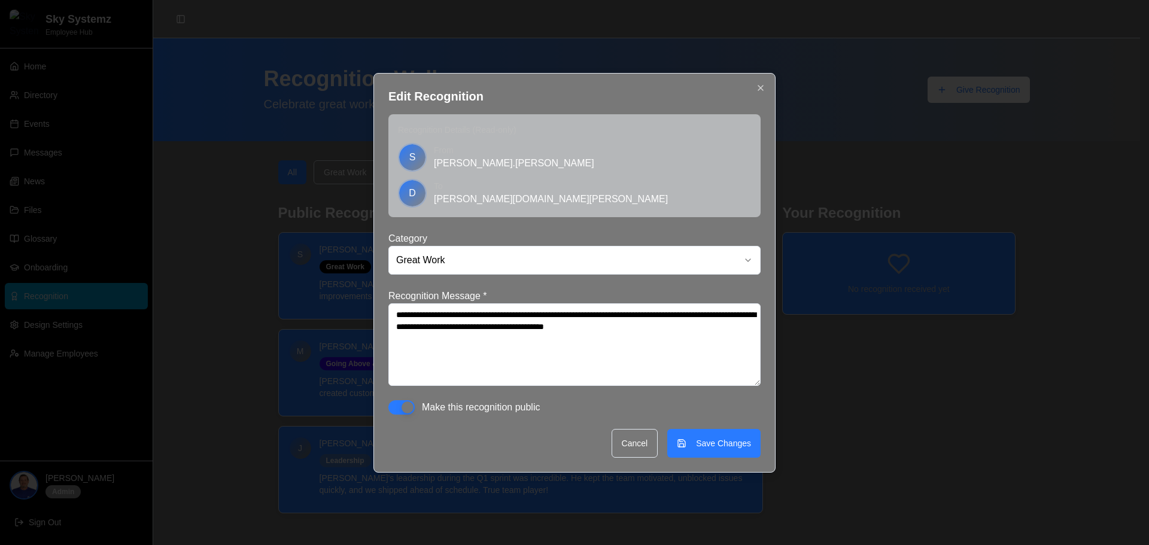
click at [444, 163] on p "[PERSON_NAME].[PERSON_NAME]" at bounding box center [592, 163] width 317 height 14
click at [452, 148] on p "From" at bounding box center [592, 150] width 317 height 12
click at [445, 124] on label "Recognition Details (Read-only)" at bounding box center [574, 130] width 353 height 12
drag, startPoint x: 560, startPoint y: 139, endPoint x: 396, endPoint y: 133, distance: 164.7
click at [396, 133] on div "Recognition Details (Read-only) S From sarah.chen D To david.kim" at bounding box center [574, 165] width 372 height 103
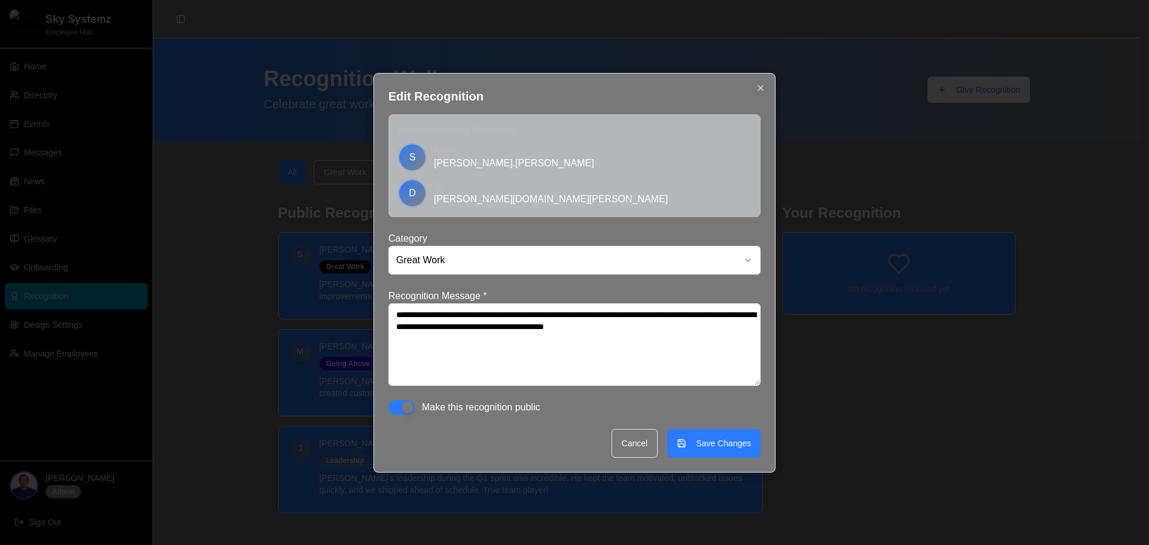
click at [518, 179] on div "D To david.kim" at bounding box center [574, 193] width 353 height 29
click at [412, 409] on button "Make this recognition public" at bounding box center [401, 407] width 26 height 14
click at [409, 410] on button "Make this recognition public" at bounding box center [401, 407] width 26 height 14
click at [563, 260] on body "Sky Systemz Employee Hub Home Directory Events Messages News Files Glossary Onb…" at bounding box center [570, 291] width 1140 height 583
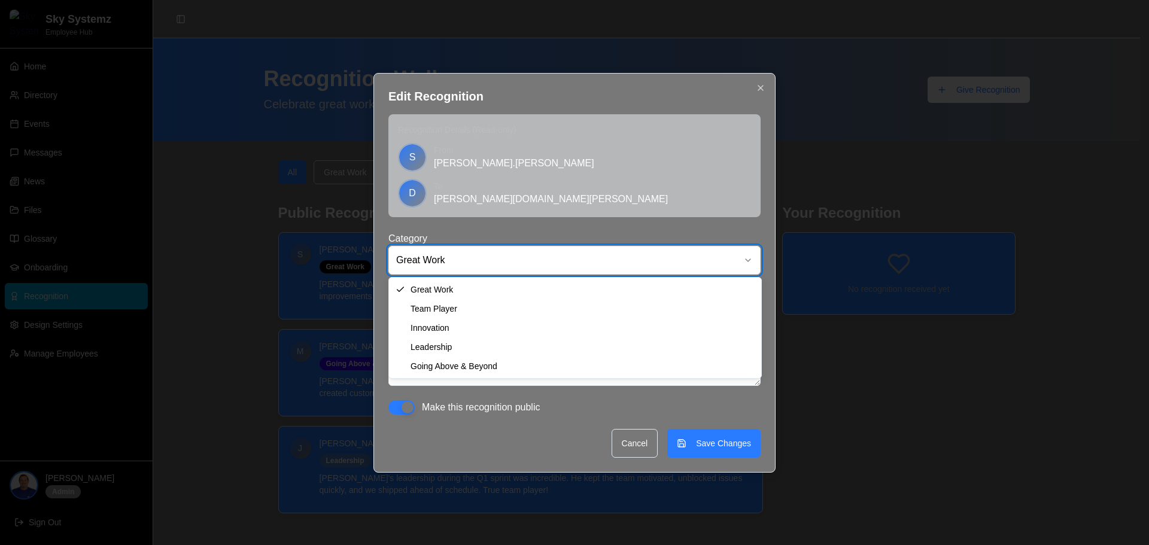
click at [563, 260] on body "Sky Systemz Employee Hub Home Directory Events Messages News Files Glossary Onb…" at bounding box center [570, 291] width 1140 height 583
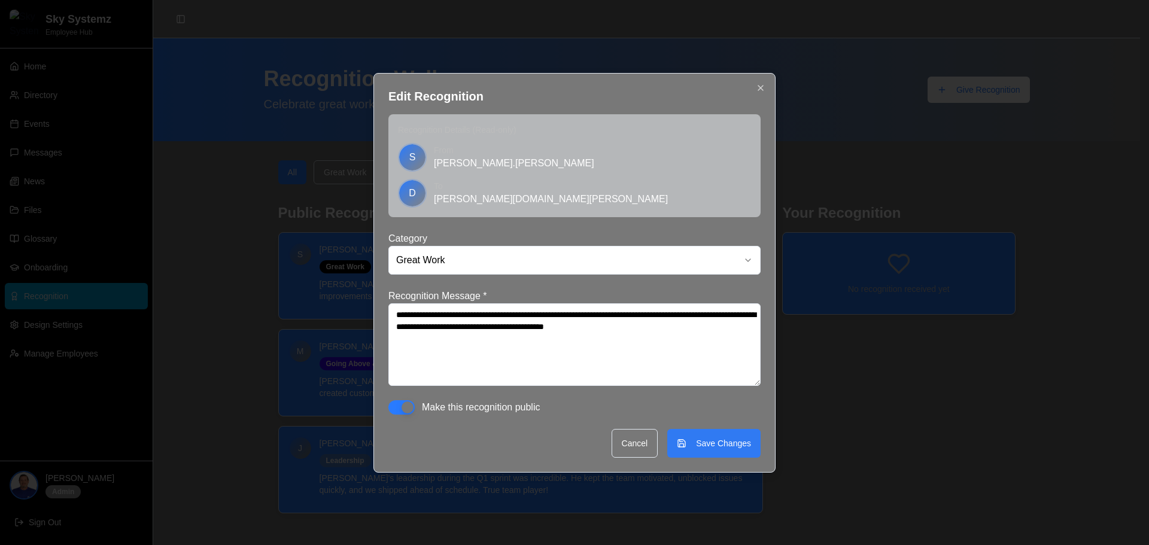
click at [685, 437] on button "Save Changes" at bounding box center [713, 443] width 93 height 29
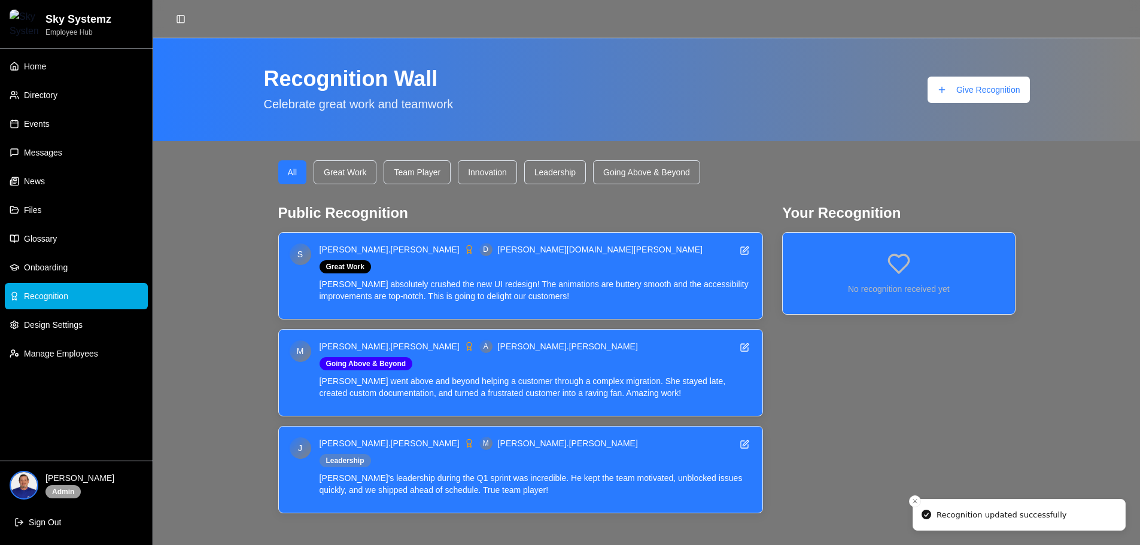
click at [594, 379] on p "[PERSON_NAME] went above and beyond helping a customer through a complex migrat…" at bounding box center [537, 387] width 434 height 24
click at [746, 344] on button at bounding box center [744, 347] width 26 height 26
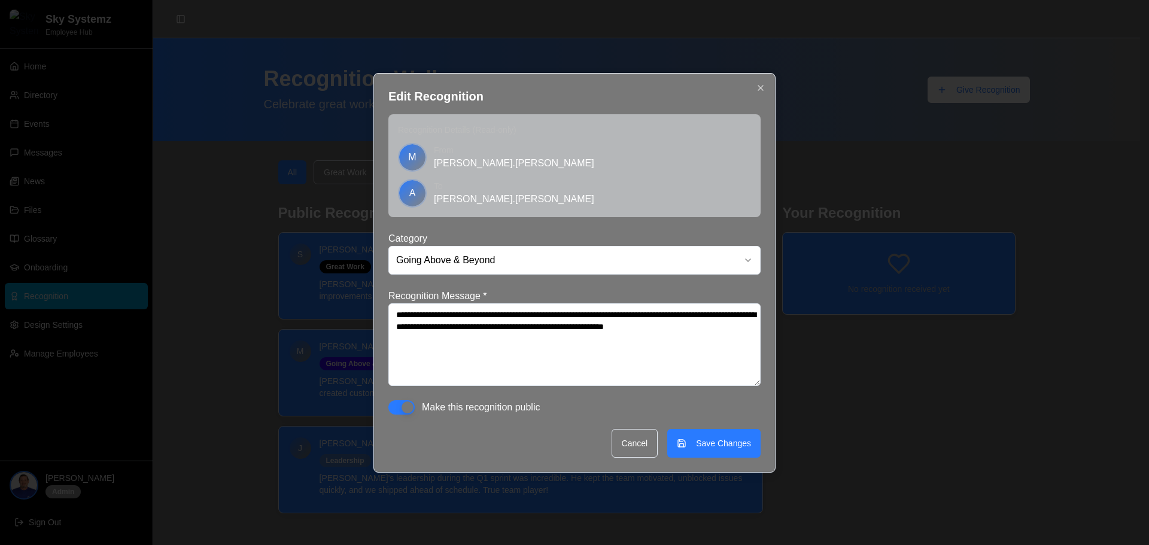
click at [509, 258] on body "Sky Systemz Employee Hub Home Directory Events Messages News Files Glossary Onb…" at bounding box center [570, 291] width 1140 height 583
click at [725, 446] on button "Save Changes" at bounding box center [713, 443] width 93 height 29
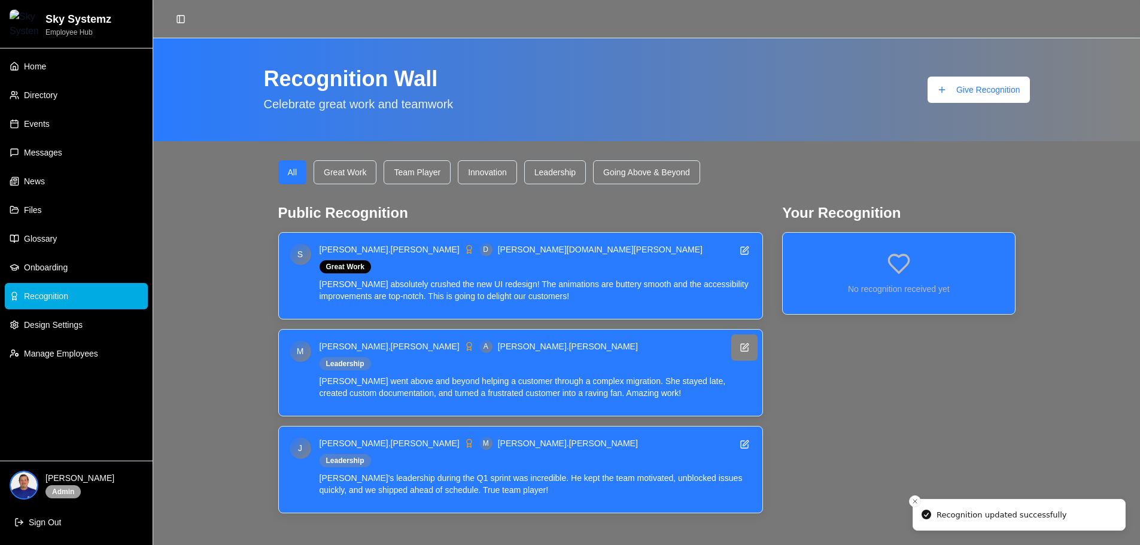
click at [746, 349] on button at bounding box center [744, 347] width 26 height 26
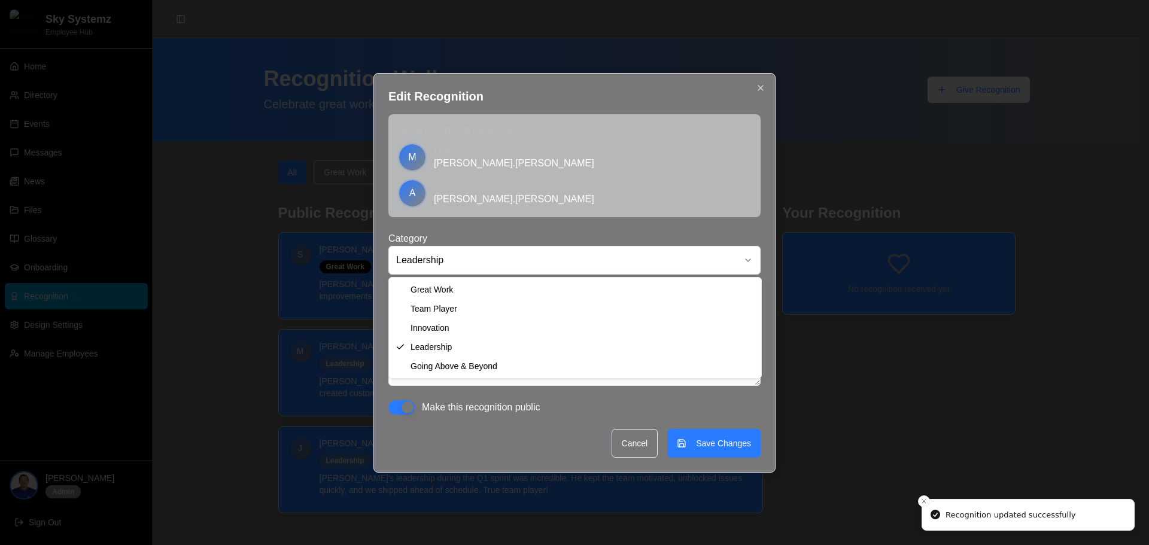
click at [467, 264] on body "Sky Systemz Employee Hub Home Directory Events Messages News Files Glossary Onb…" at bounding box center [570, 291] width 1140 height 583
drag, startPoint x: 470, startPoint y: 354, endPoint x: 472, endPoint y: 363, distance: 8.5
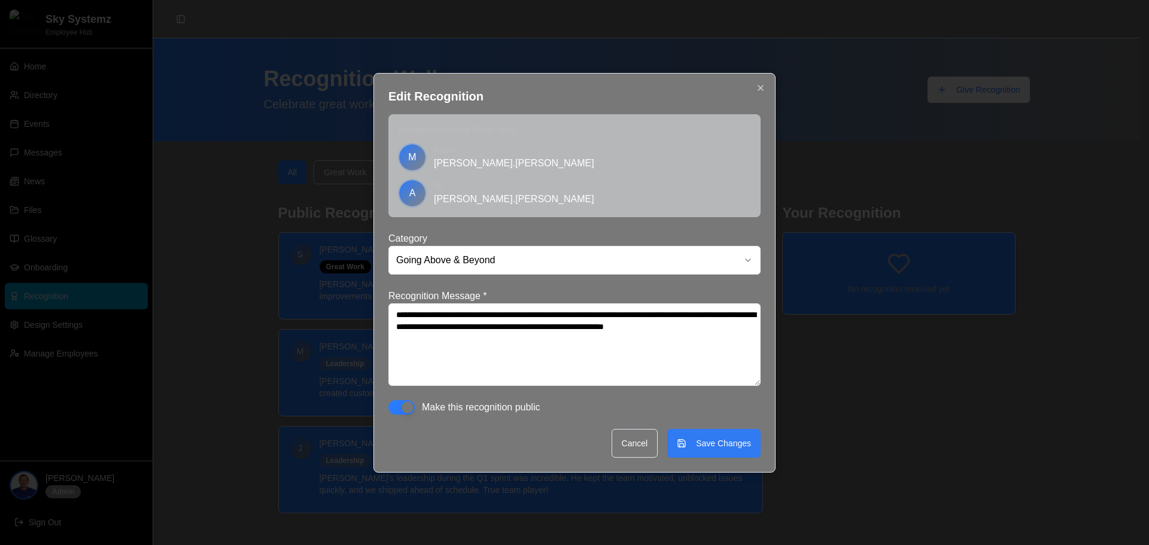
click at [703, 450] on button "Save Changes" at bounding box center [713, 443] width 93 height 29
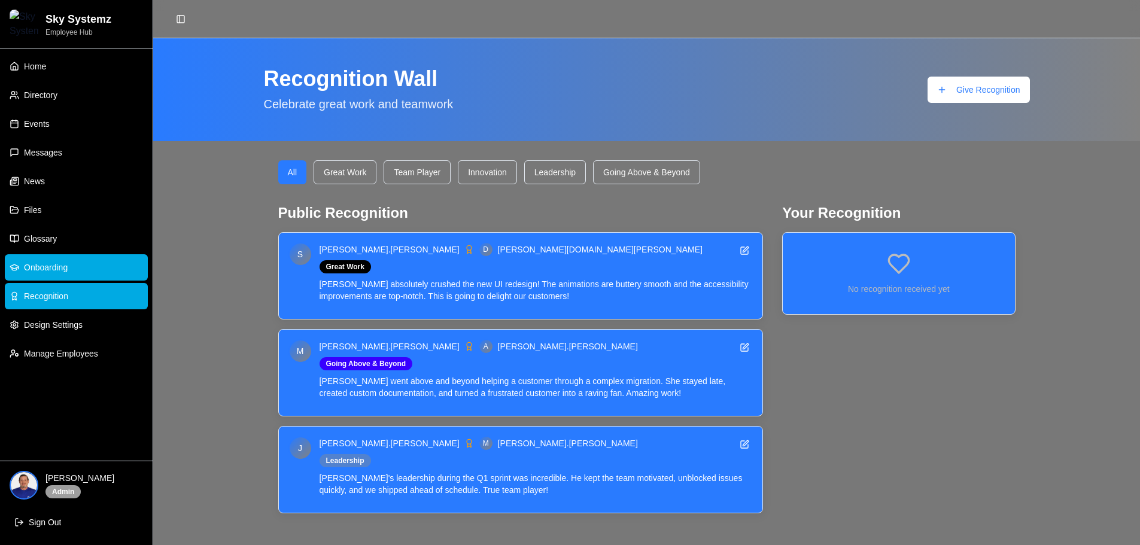
click at [42, 257] on link "Onboarding" at bounding box center [76, 267] width 143 height 26
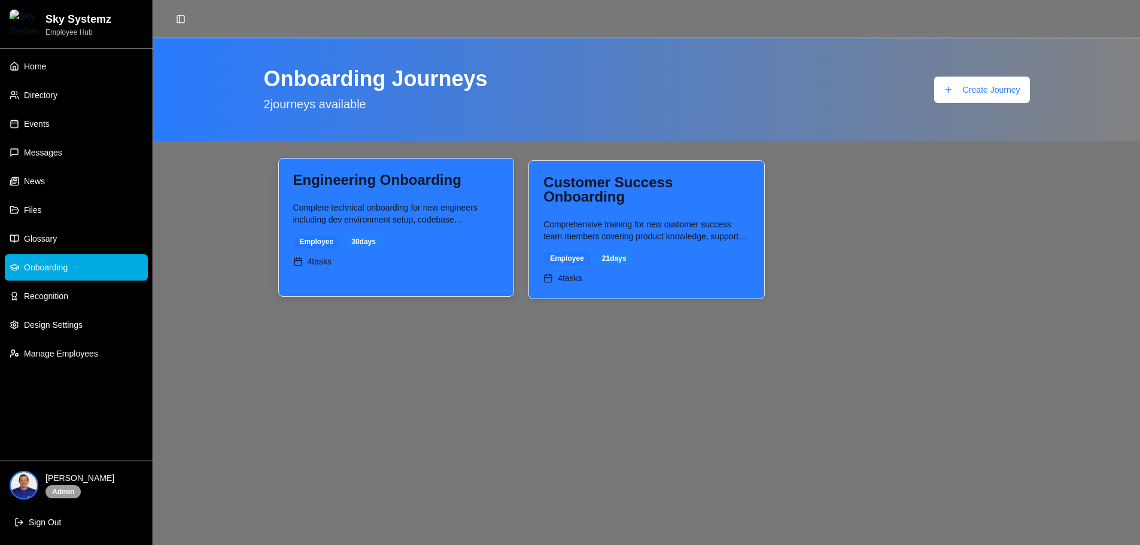
click at [393, 226] on div "Complete technical onboarding for new engineers including dev environment setup…" at bounding box center [396, 242] width 235 height 80
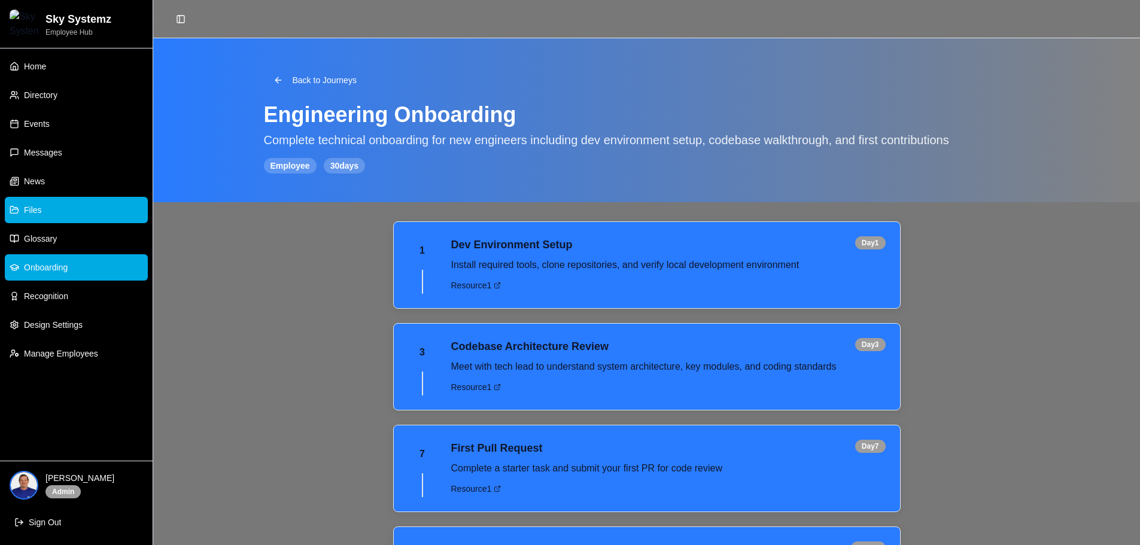
click at [86, 214] on link "Files" at bounding box center [76, 210] width 143 height 26
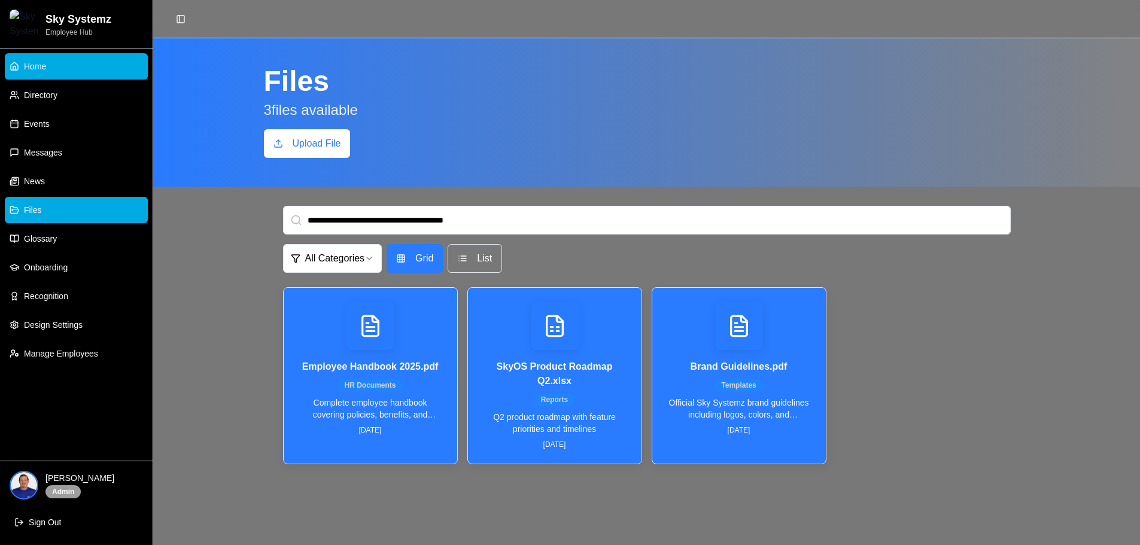
click at [68, 69] on link "Home" at bounding box center [76, 66] width 143 height 26
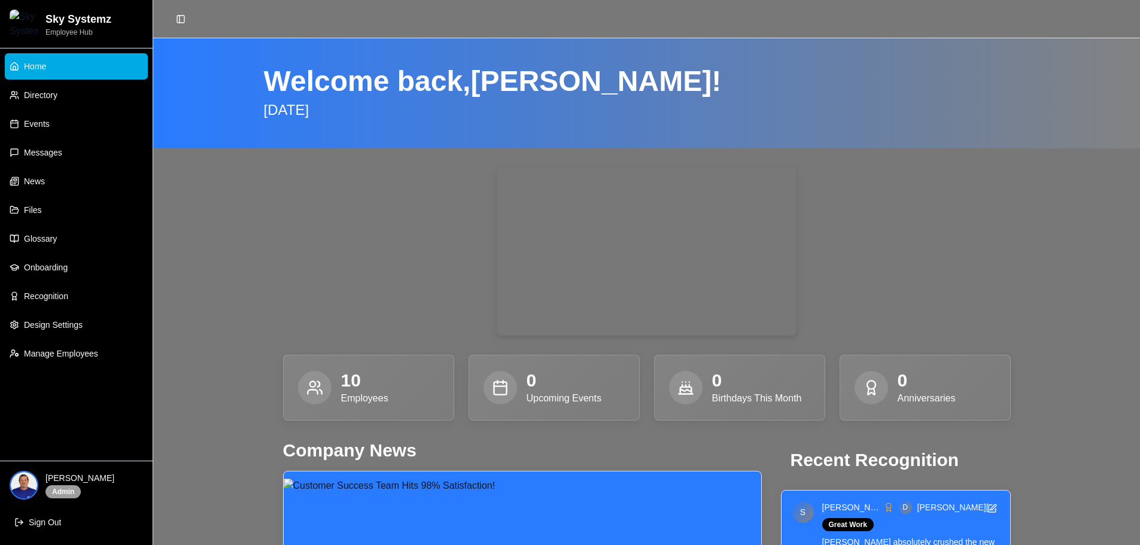
click at [58, 70] on link "Home" at bounding box center [76, 66] width 143 height 26
